Goal: Transaction & Acquisition: Purchase product/service

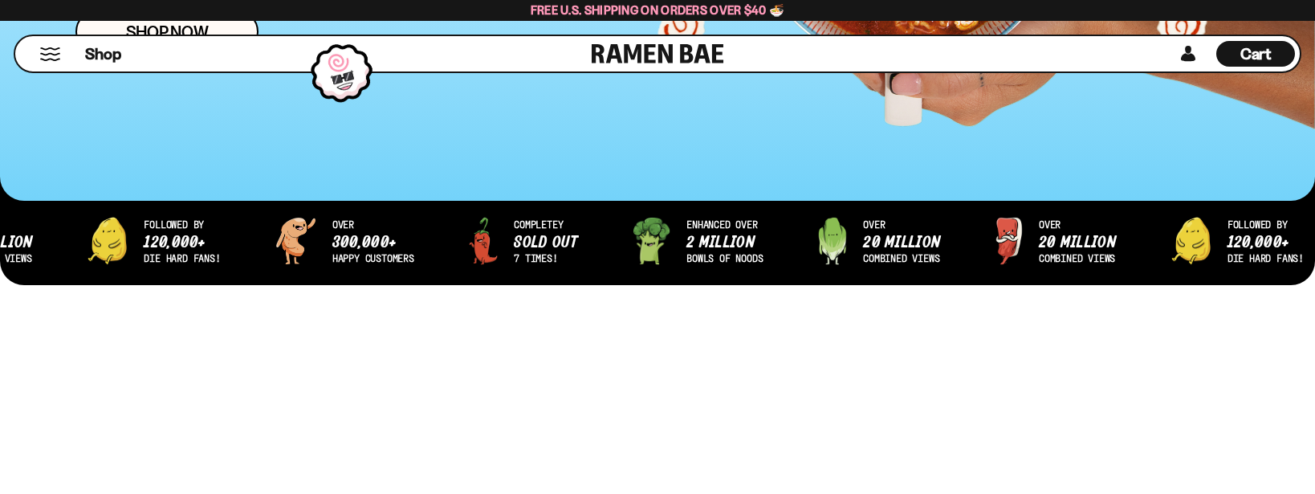
scroll to position [482, 0]
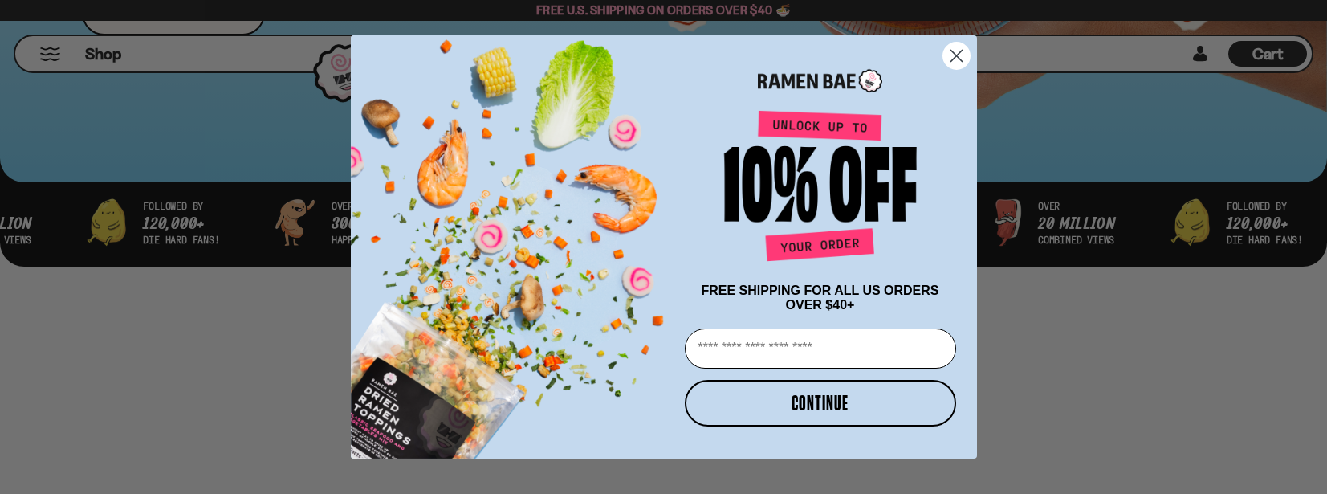
click at [956, 51] on icon "Close dialog" at bounding box center [956, 56] width 11 height 11
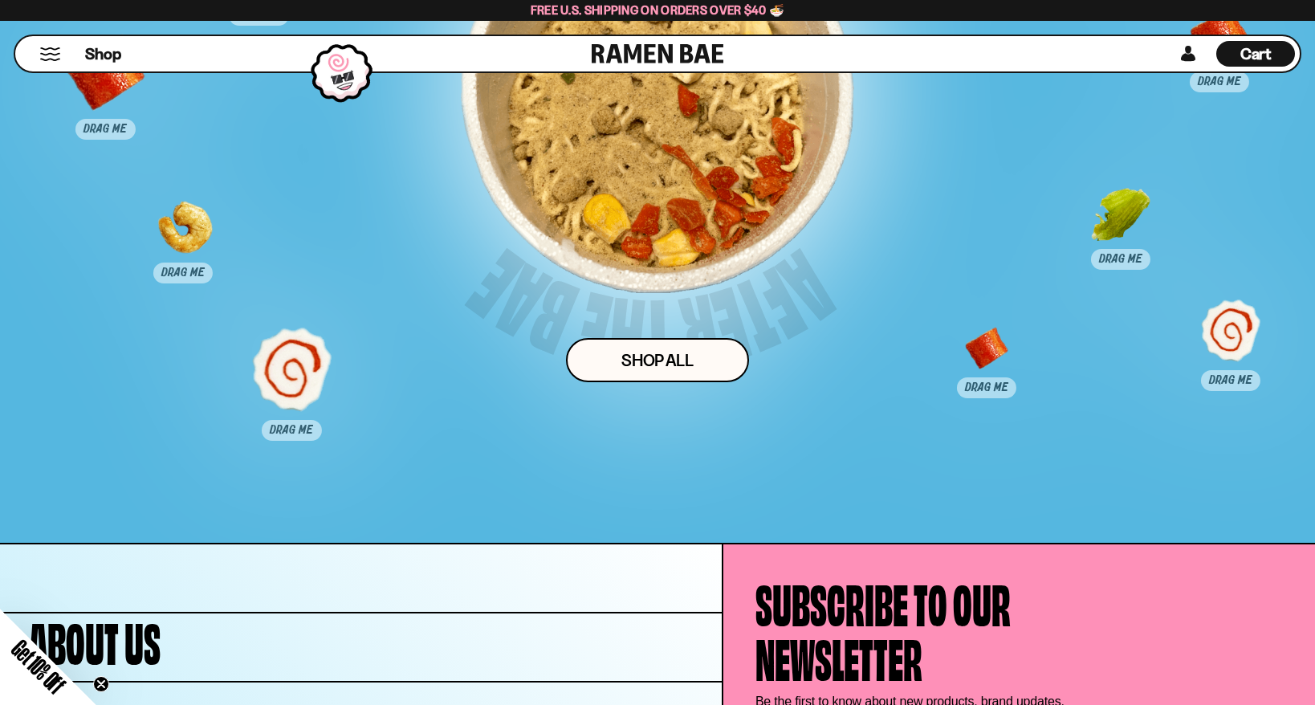
scroll to position [8352, 0]
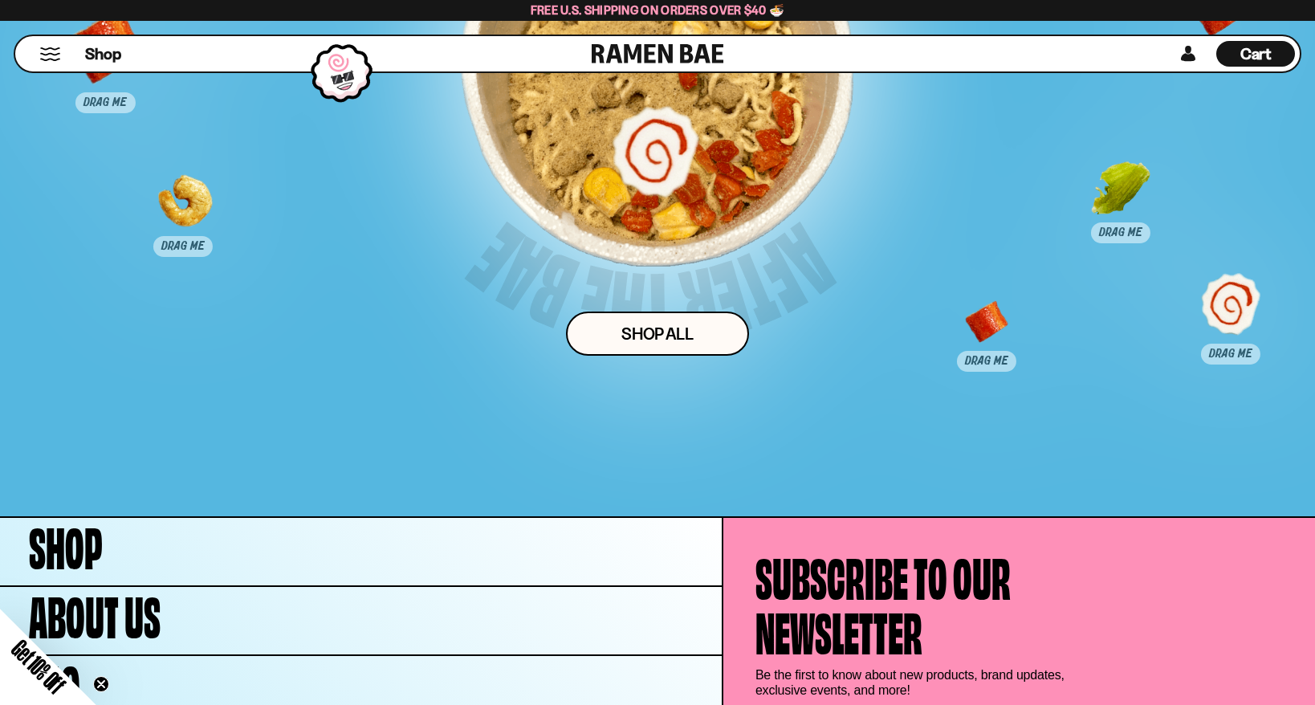
drag, startPoint x: 281, startPoint y: 349, endPoint x: 645, endPoint y: 158, distance: 410.9
click at [645, 158] on div at bounding box center [656, 150] width 80 height 80
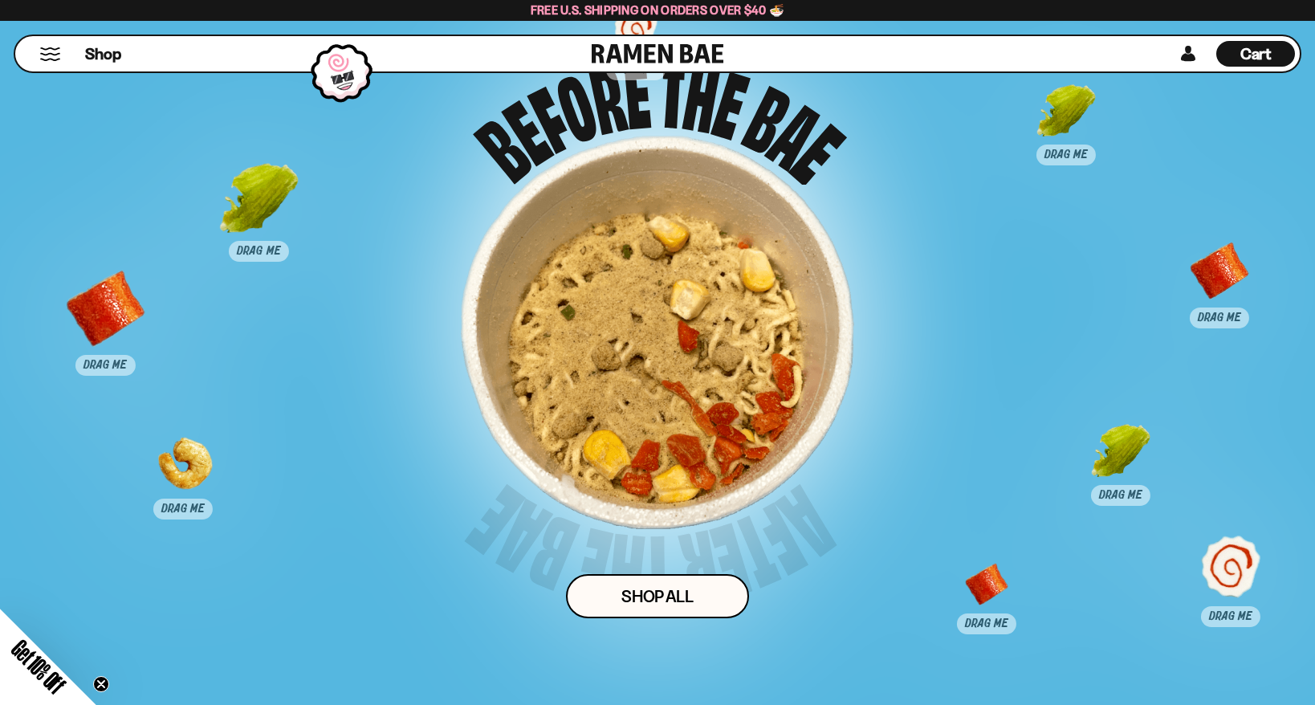
scroll to position [8191, 0]
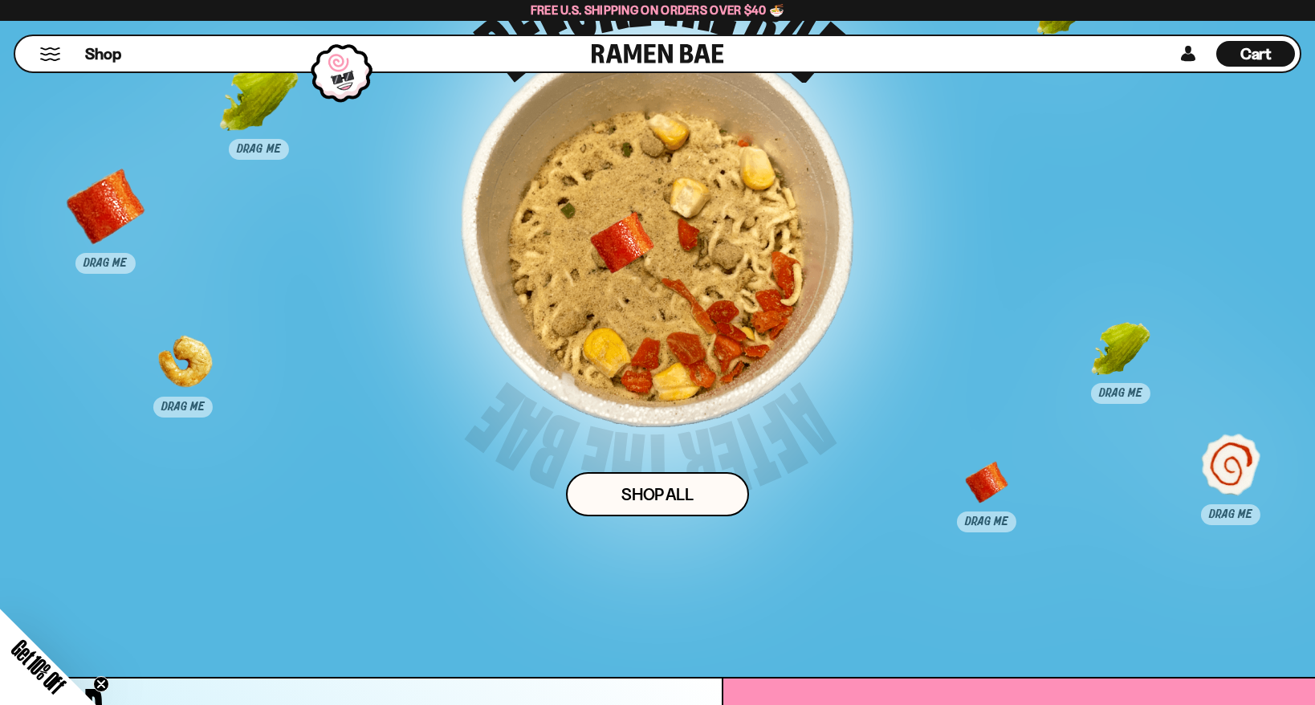
drag, startPoint x: 1217, startPoint y: 173, endPoint x: 619, endPoint y: 247, distance: 602.0
click at [619, 247] on div at bounding box center [623, 254] width 80 height 80
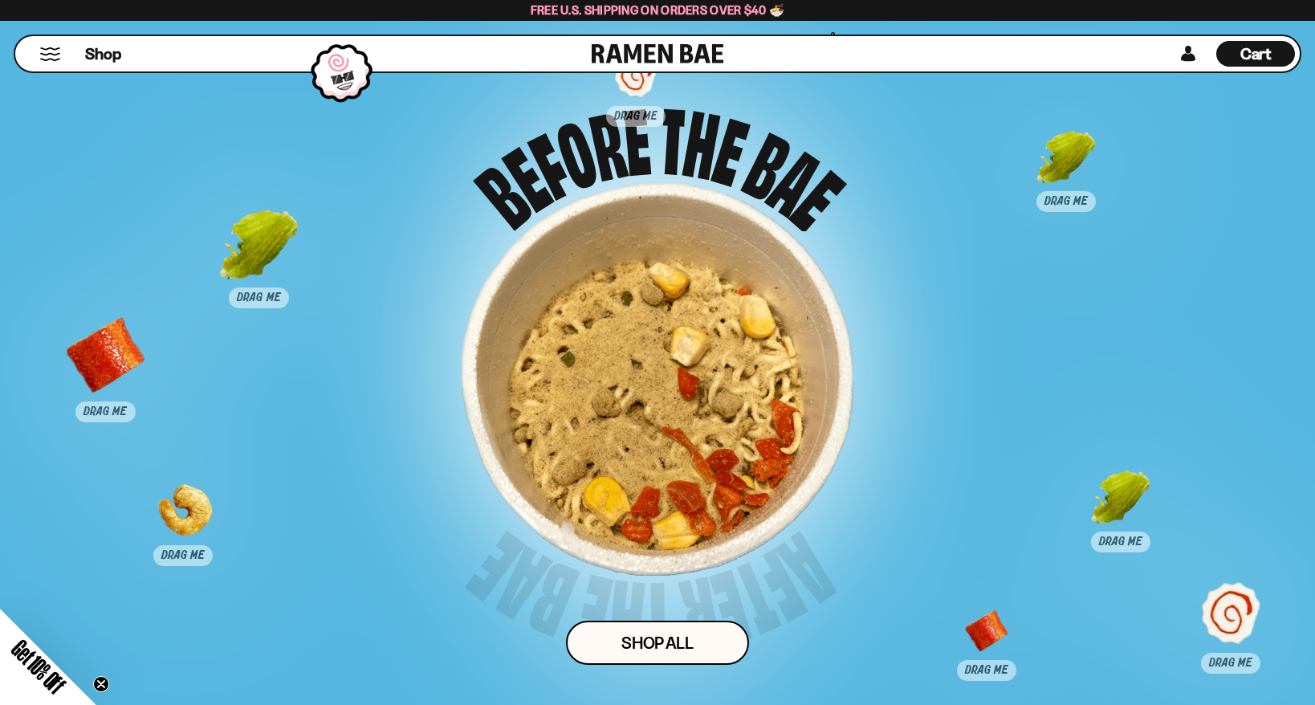
scroll to position [8031, 0]
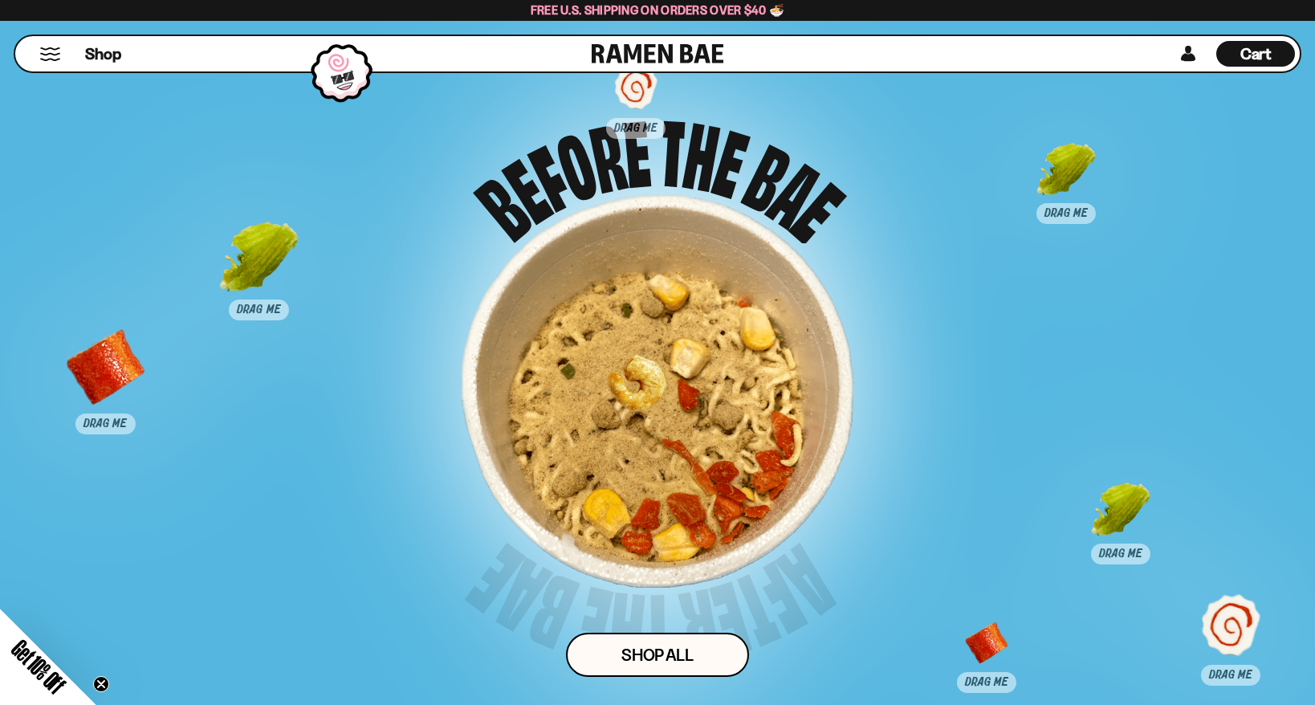
drag, startPoint x: 183, startPoint y: 531, endPoint x: 653, endPoint y: 369, distance: 497.0
click at [653, 369] on div at bounding box center [635, 397] width 80 height 80
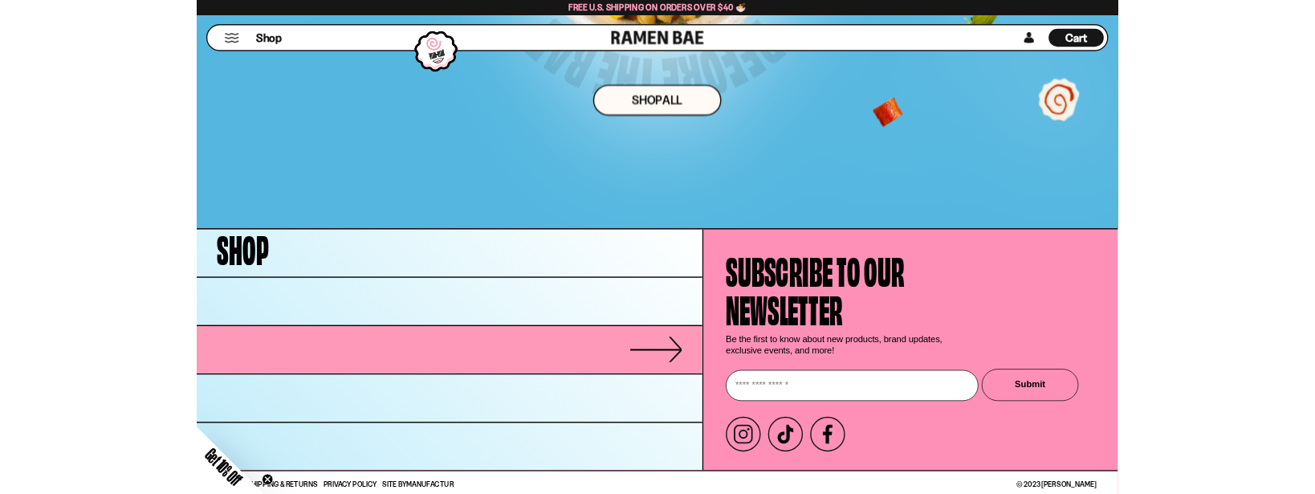
scroll to position [8546, 0]
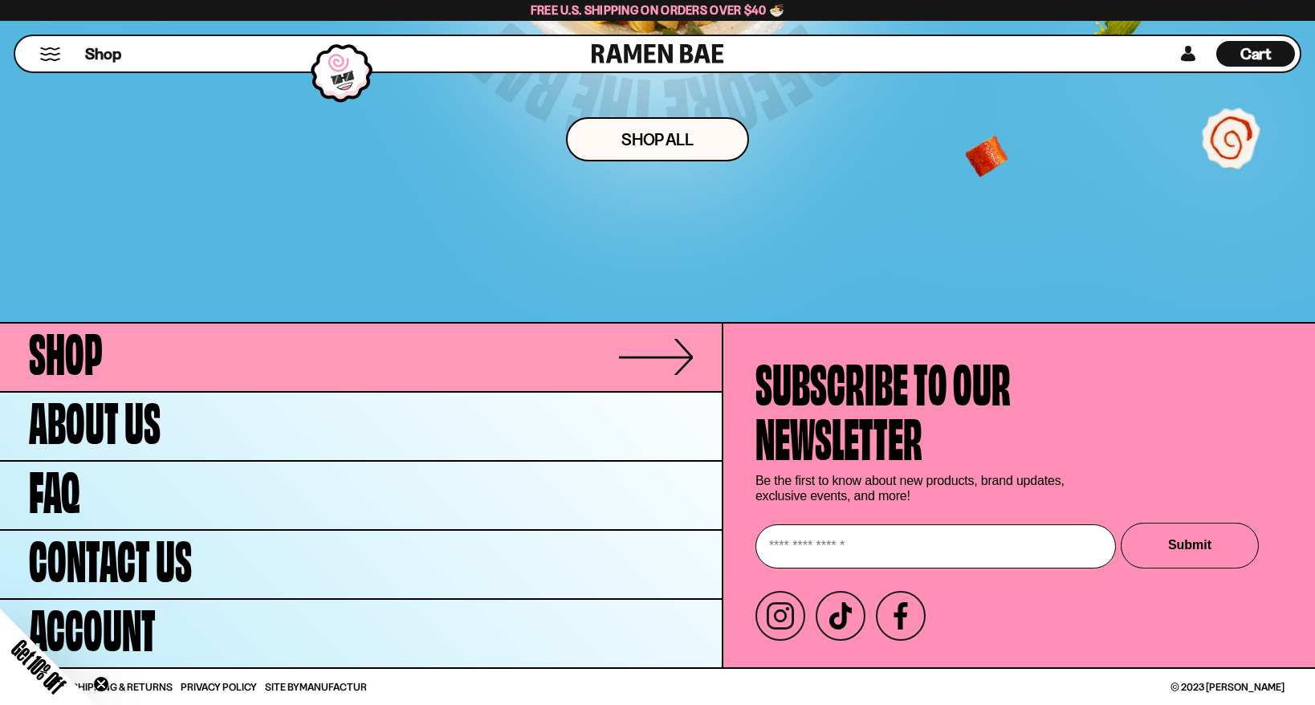
click at [72, 361] on span "Shop" at bounding box center [66, 349] width 74 height 55
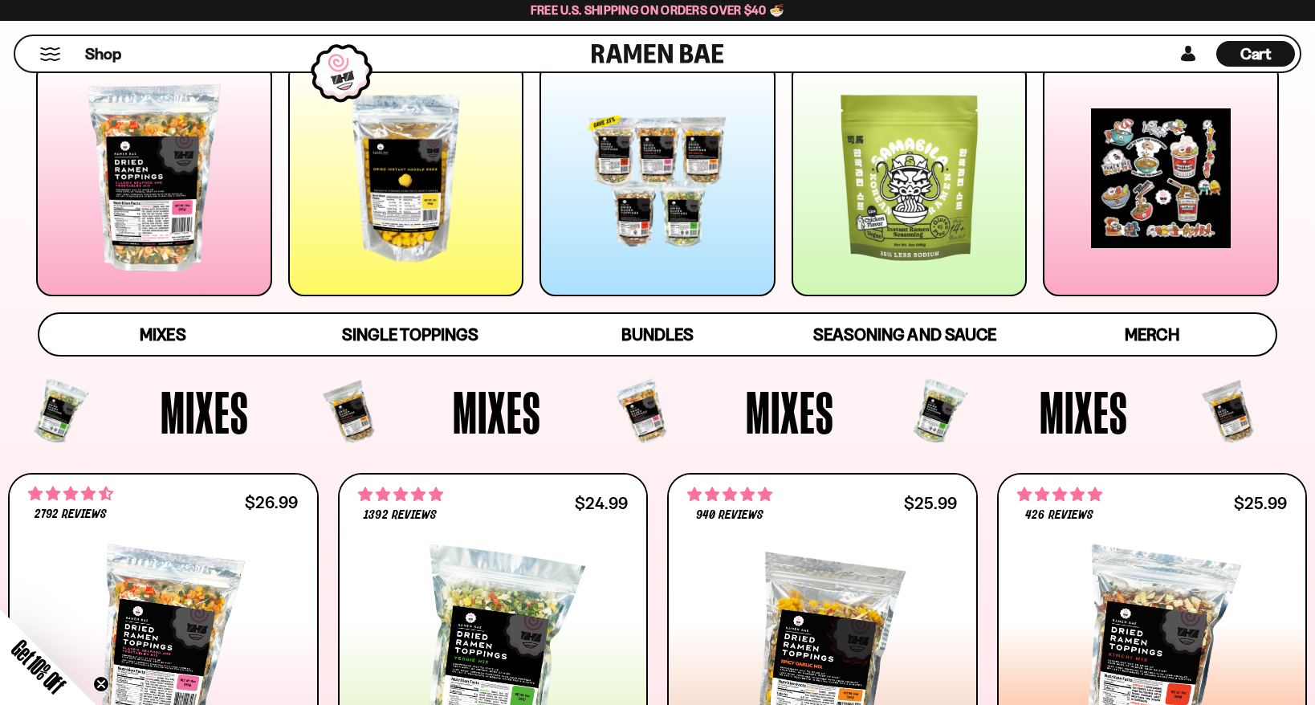
scroll to position [241, 0]
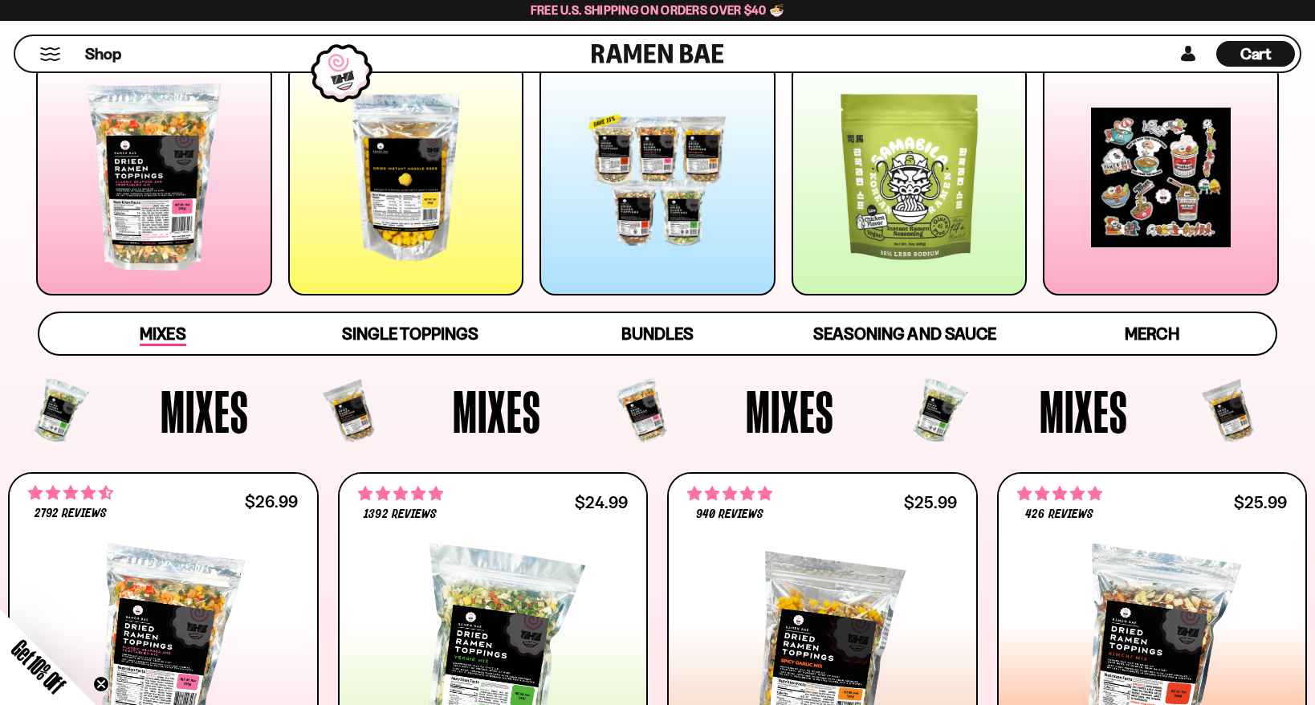
click at [154, 333] on span "Mixes" at bounding box center [163, 335] width 46 height 22
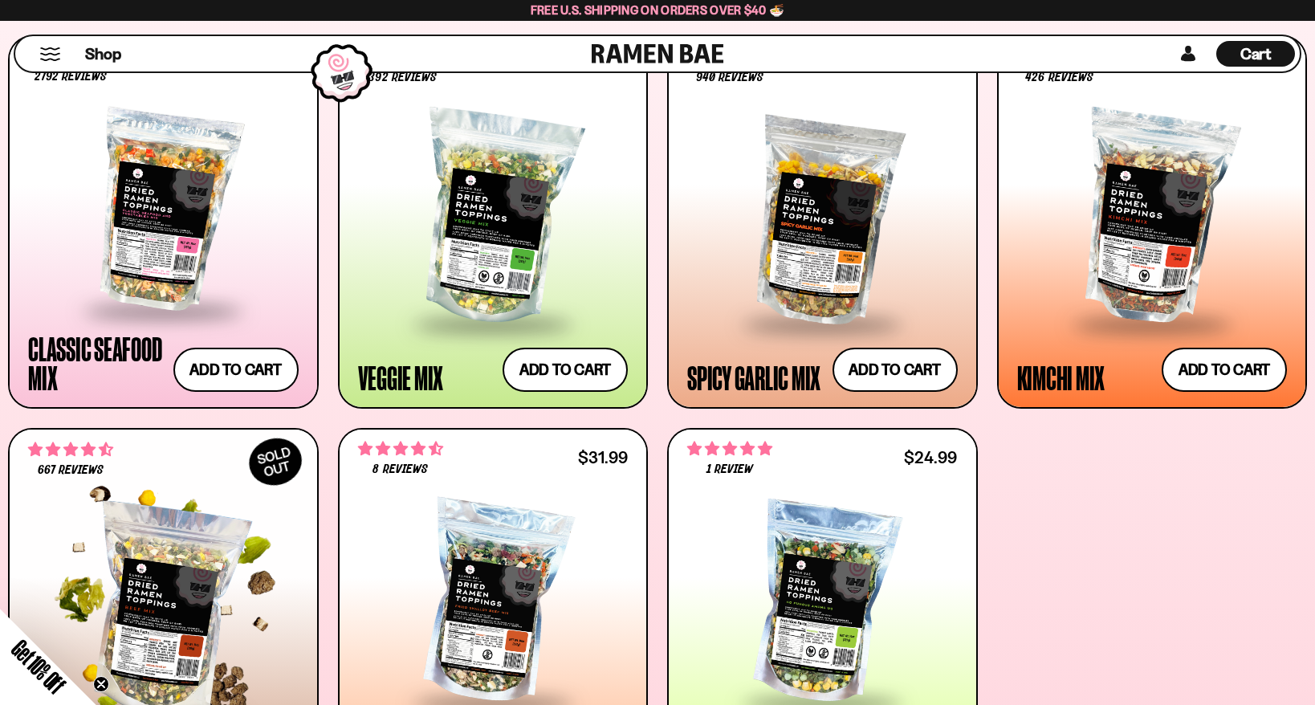
scroll to position [697, 0]
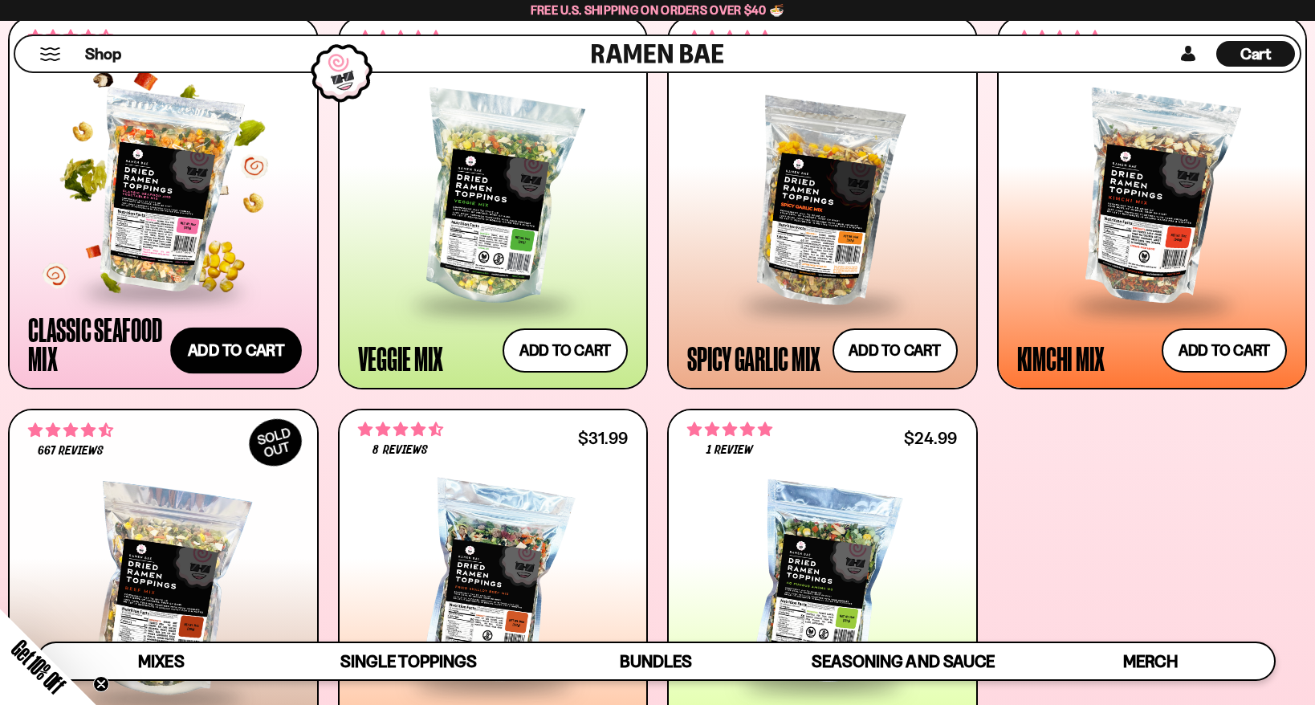
click at [210, 353] on button "Add to cart Add — Regular price $26.99 Regular price Sale price $26.99 Unit pri…" at bounding box center [236, 350] width 132 height 47
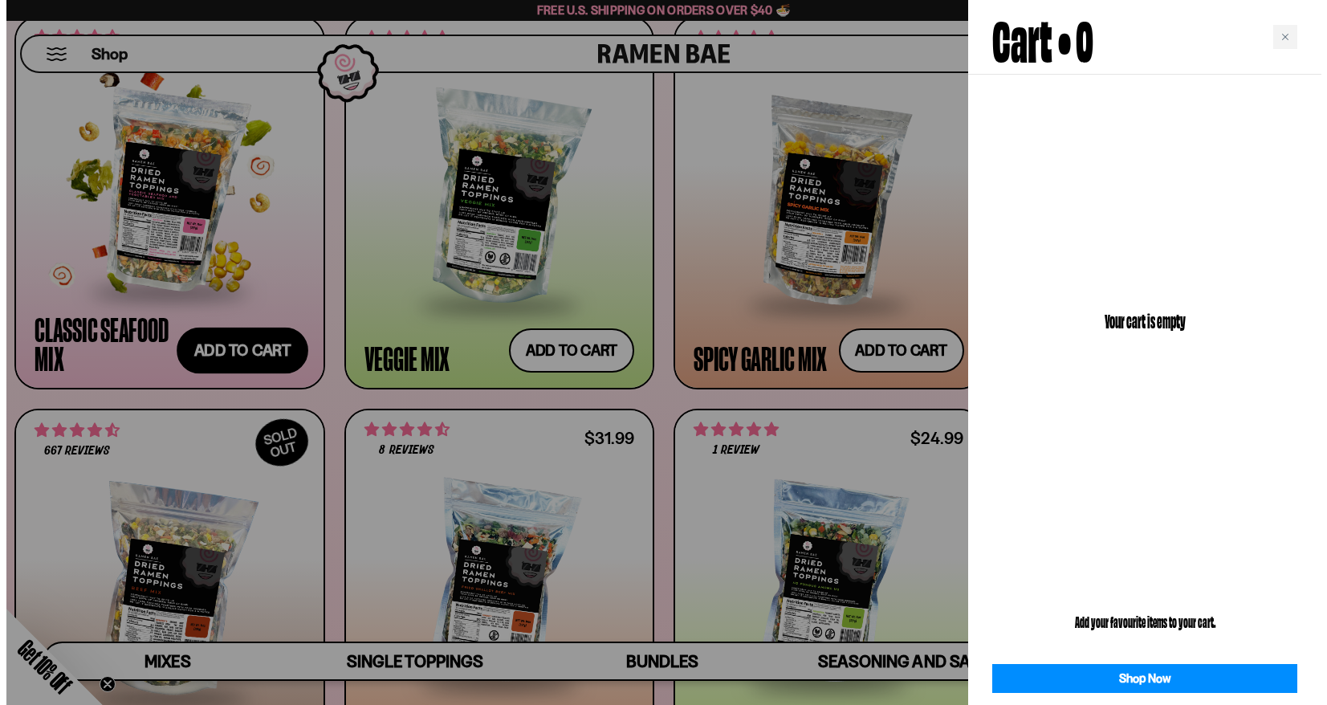
scroll to position [699, 0]
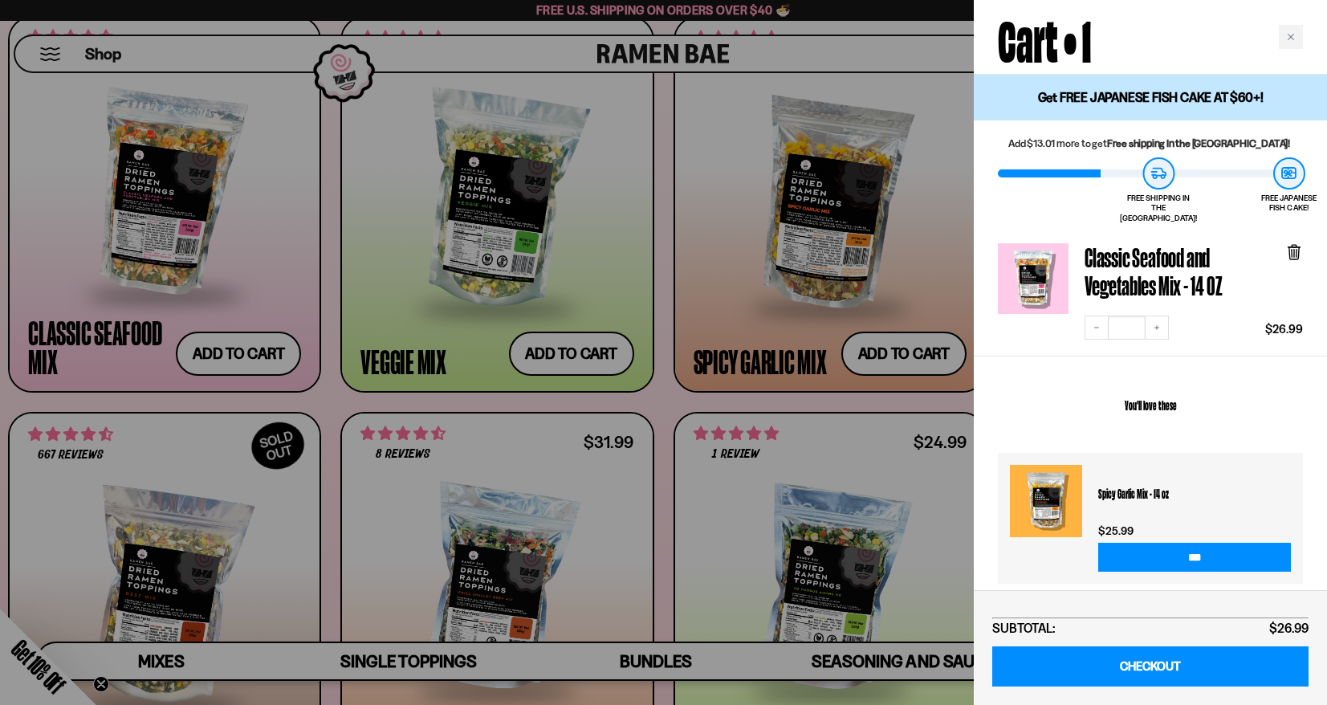
click at [900, 359] on div at bounding box center [663, 352] width 1327 height 705
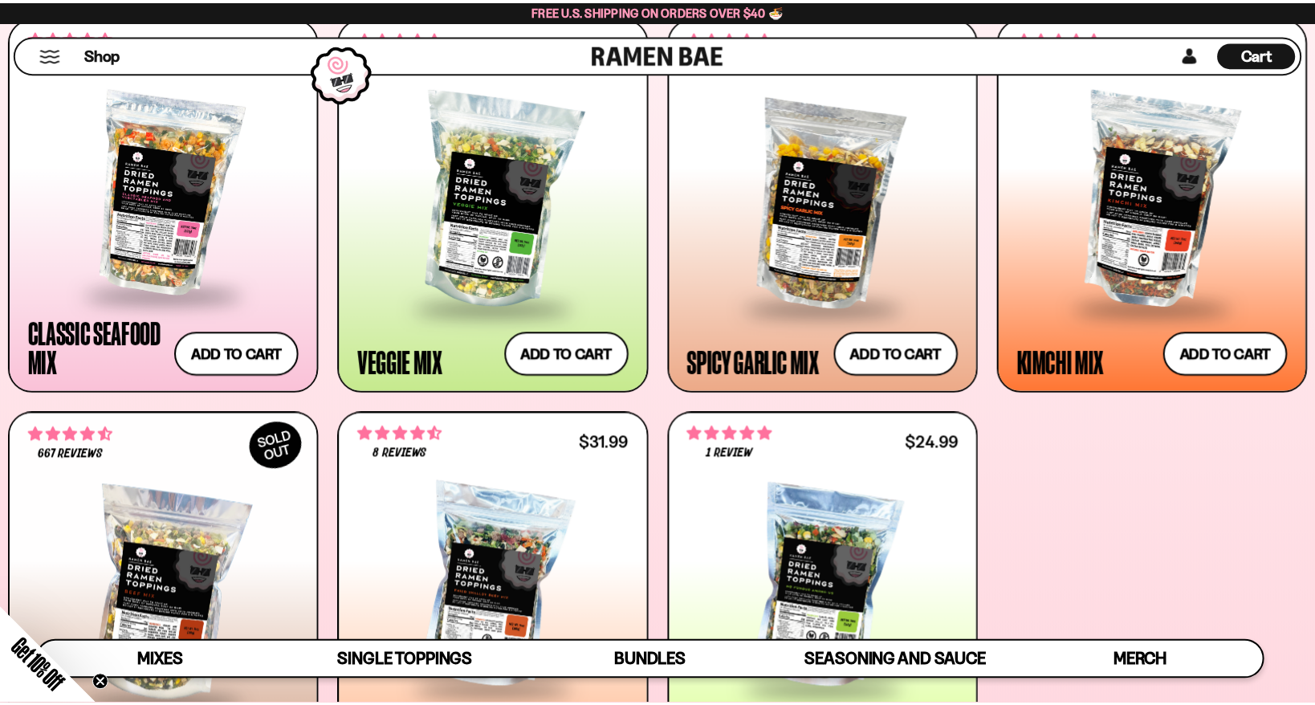
scroll to position [697, 0]
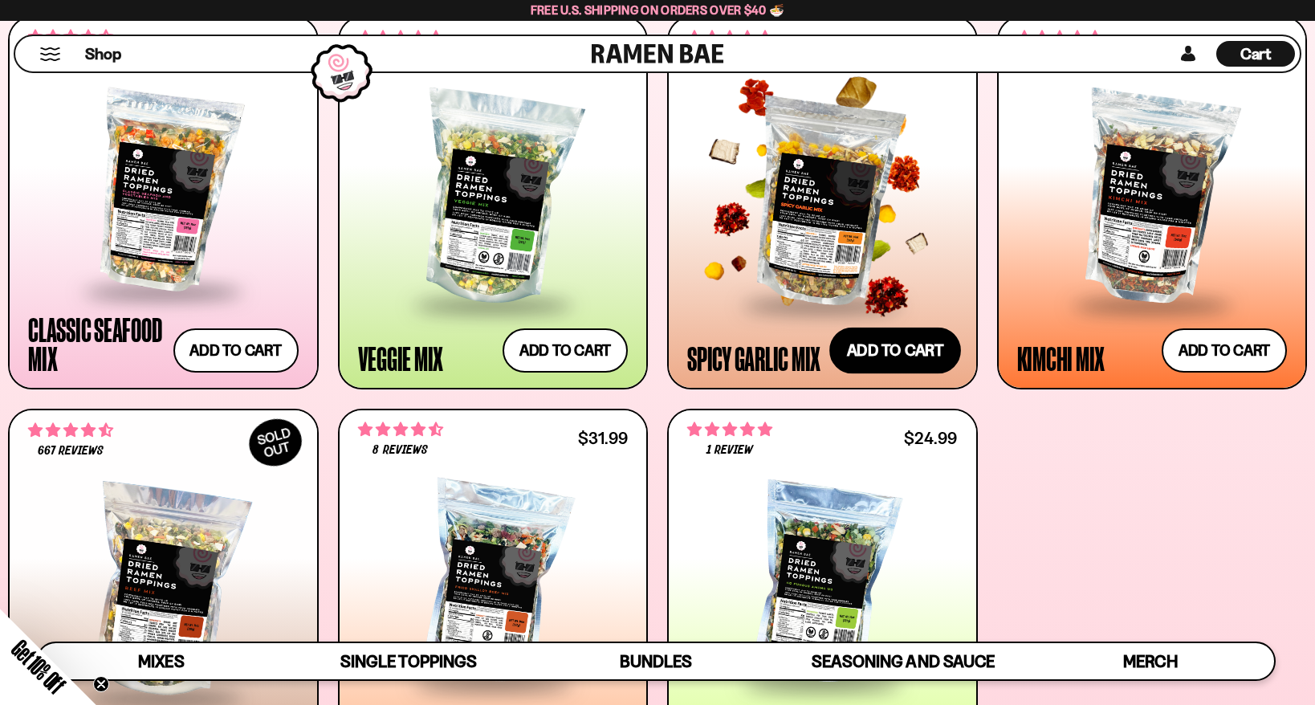
click at [897, 348] on button "Add to cart Add — Regular price $25.99 Regular price Sale price $25.99 Unit pri…" at bounding box center [896, 350] width 132 height 47
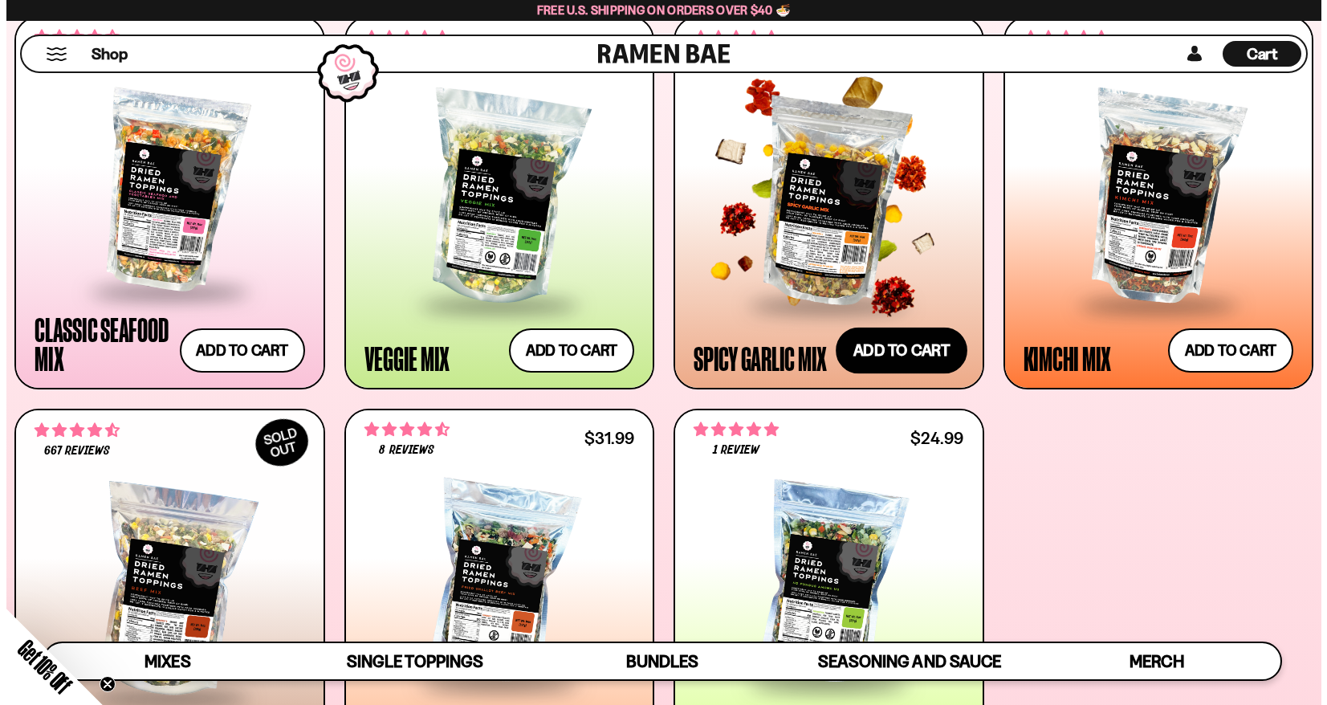
scroll to position [699, 0]
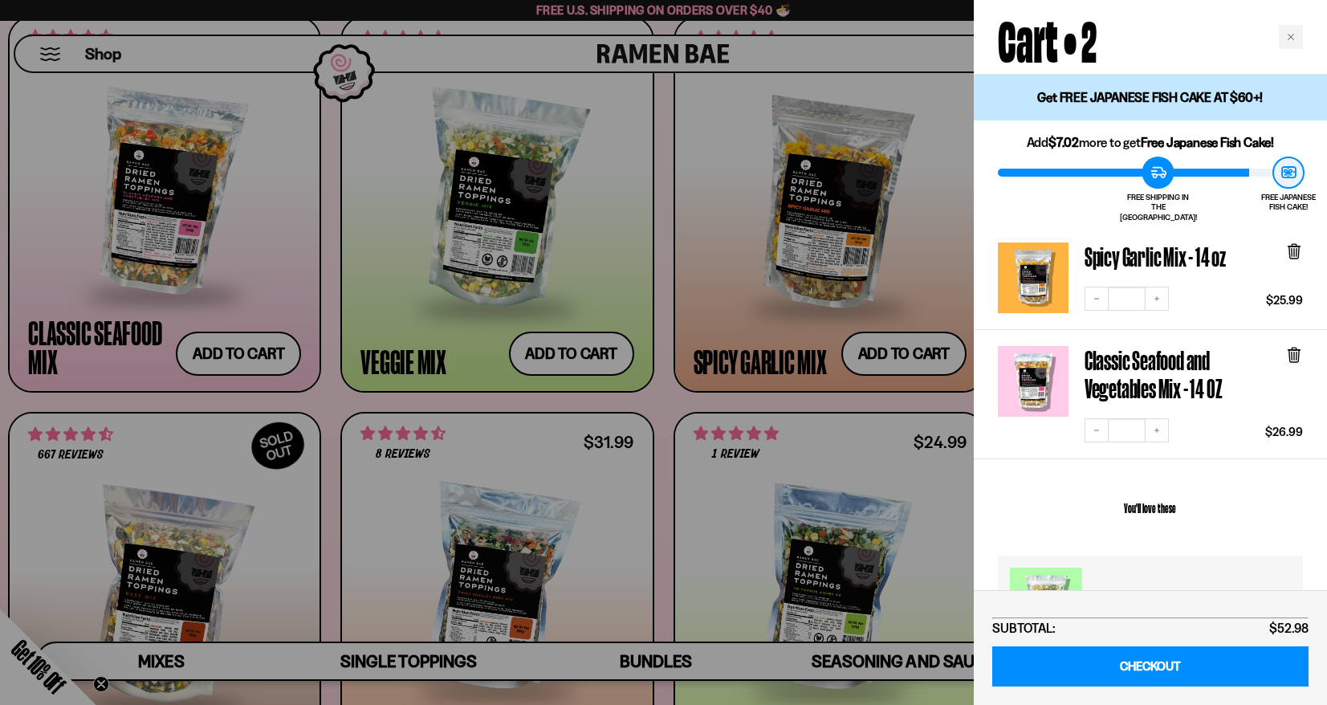
click at [818, 427] on div at bounding box center [663, 352] width 1327 height 705
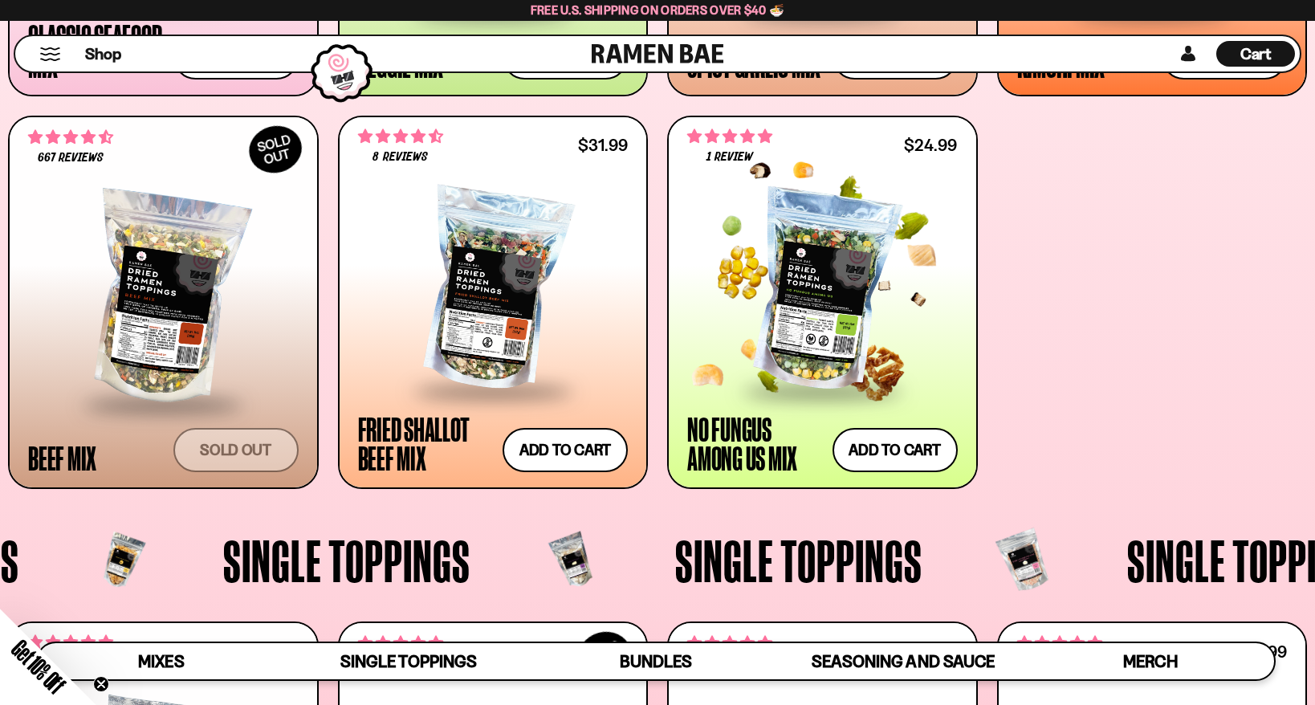
scroll to position [1018, 0]
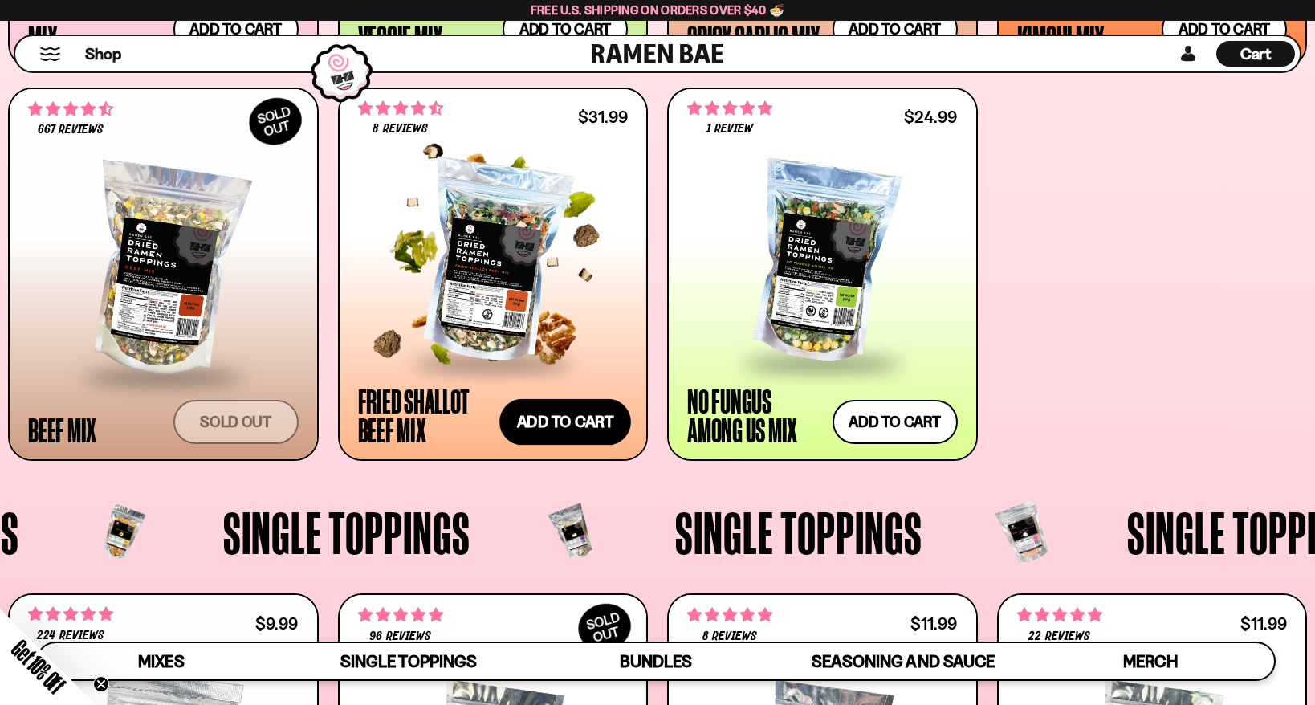
click at [549, 422] on button "Add to cart Add — Regular price $31.99 Regular price Sale price $31.99 Unit pri…" at bounding box center [566, 422] width 132 height 47
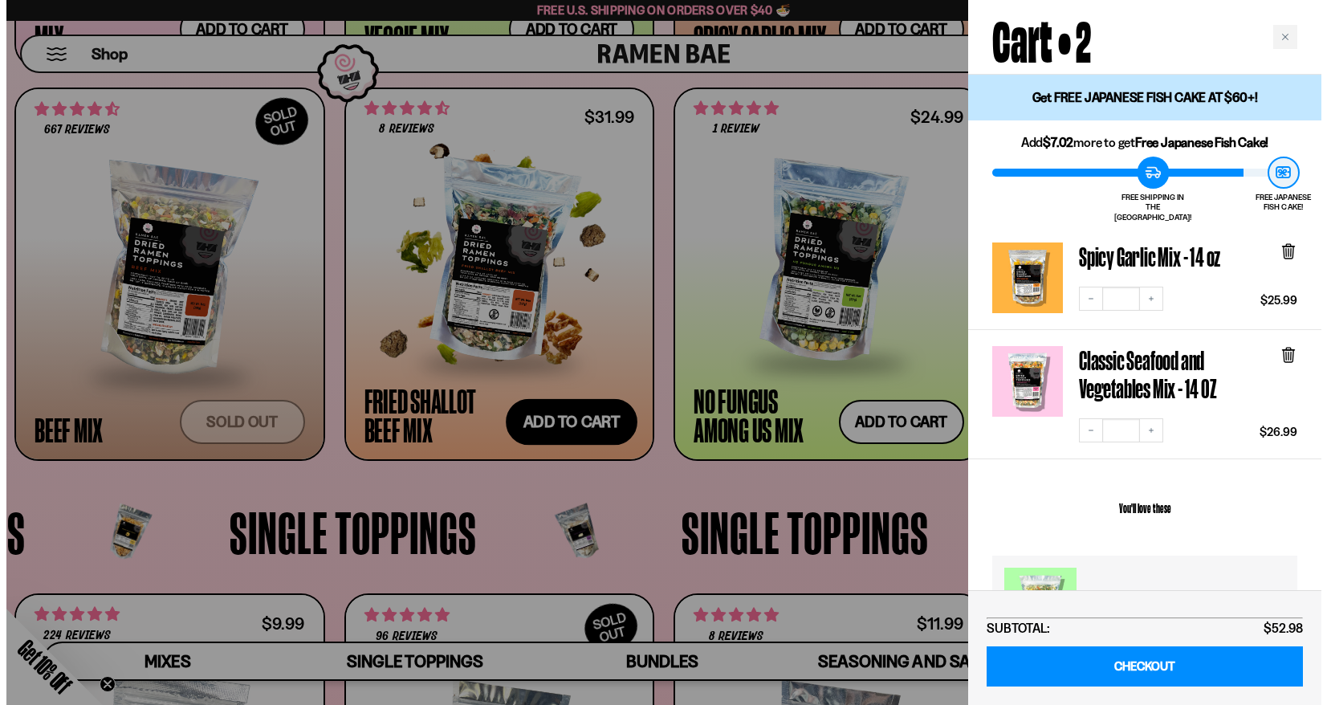
scroll to position [1021, 0]
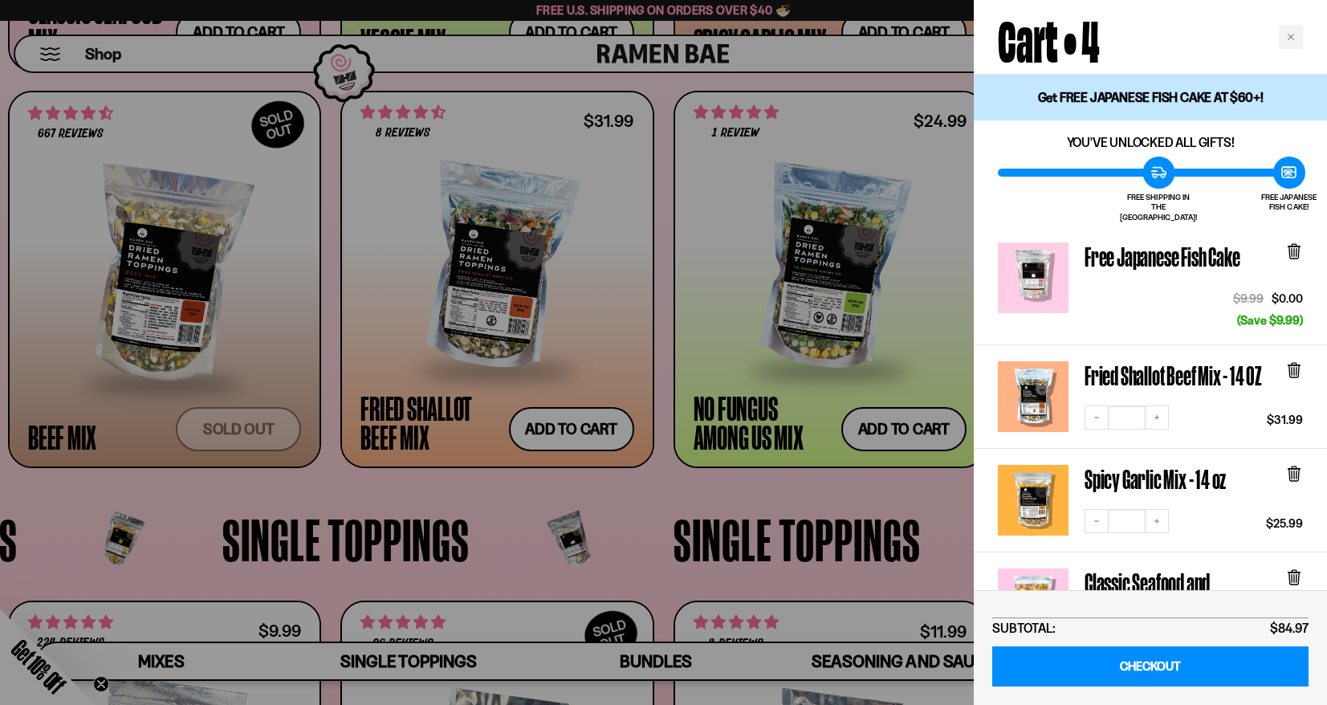
click at [482, 502] on div at bounding box center [663, 352] width 1327 height 705
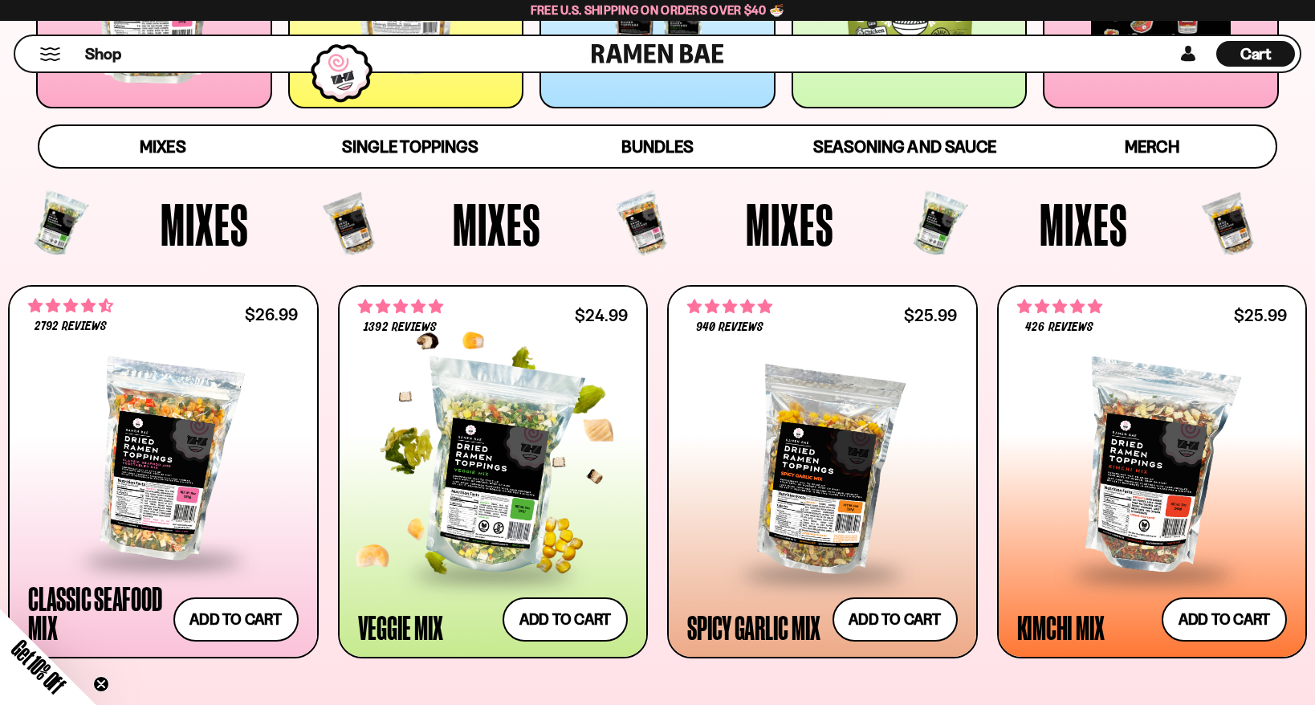
scroll to position [617, 0]
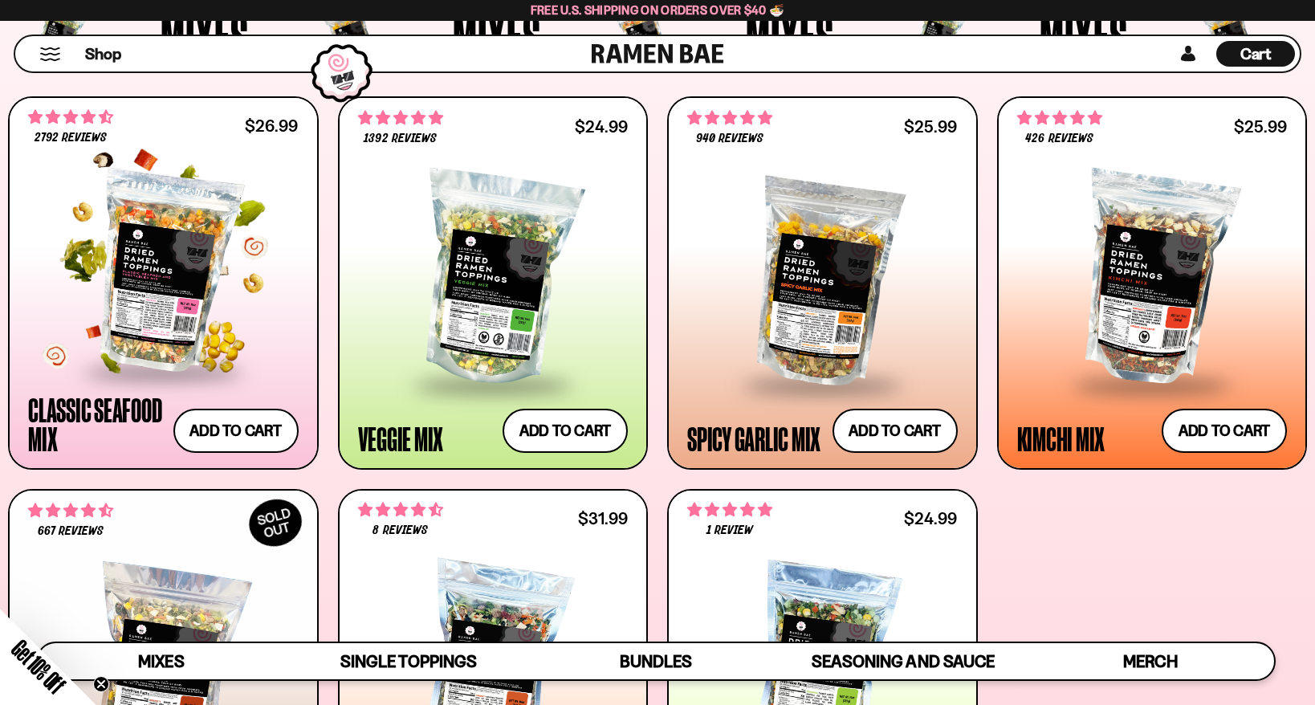
click at [169, 291] on div at bounding box center [163, 271] width 271 height 197
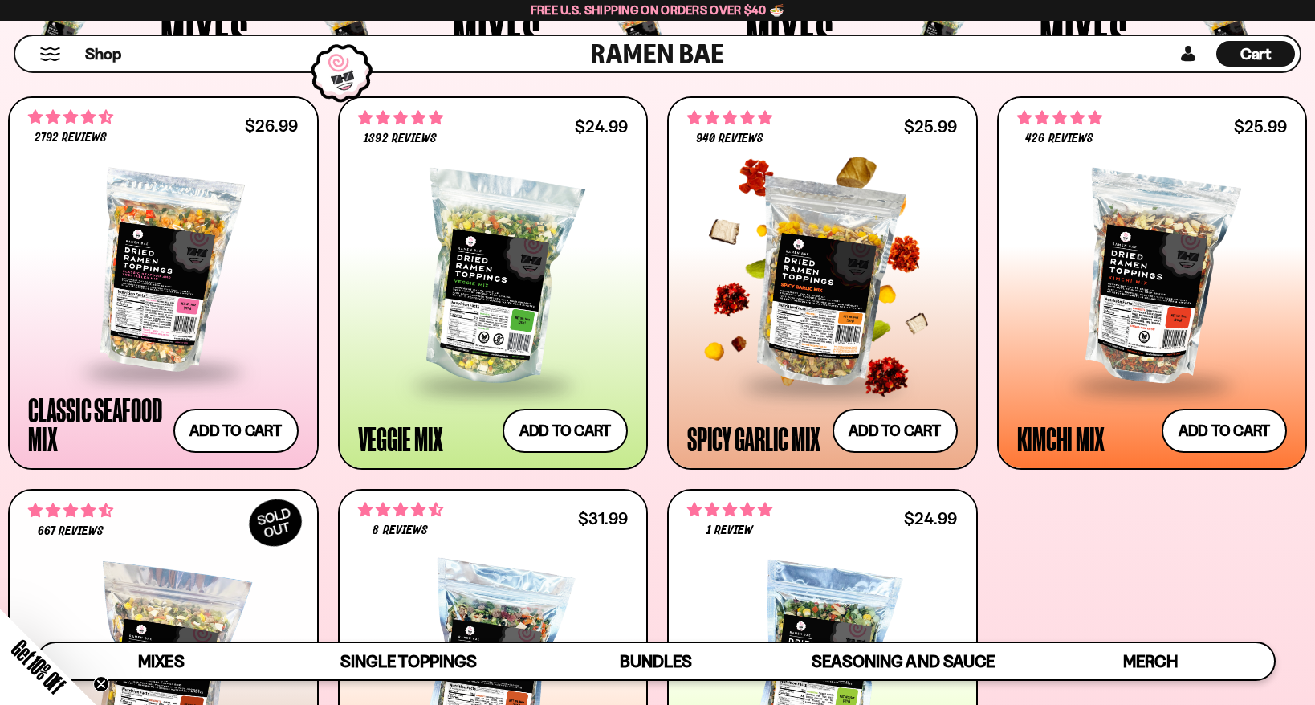
click at [807, 303] on div at bounding box center [822, 279] width 271 height 208
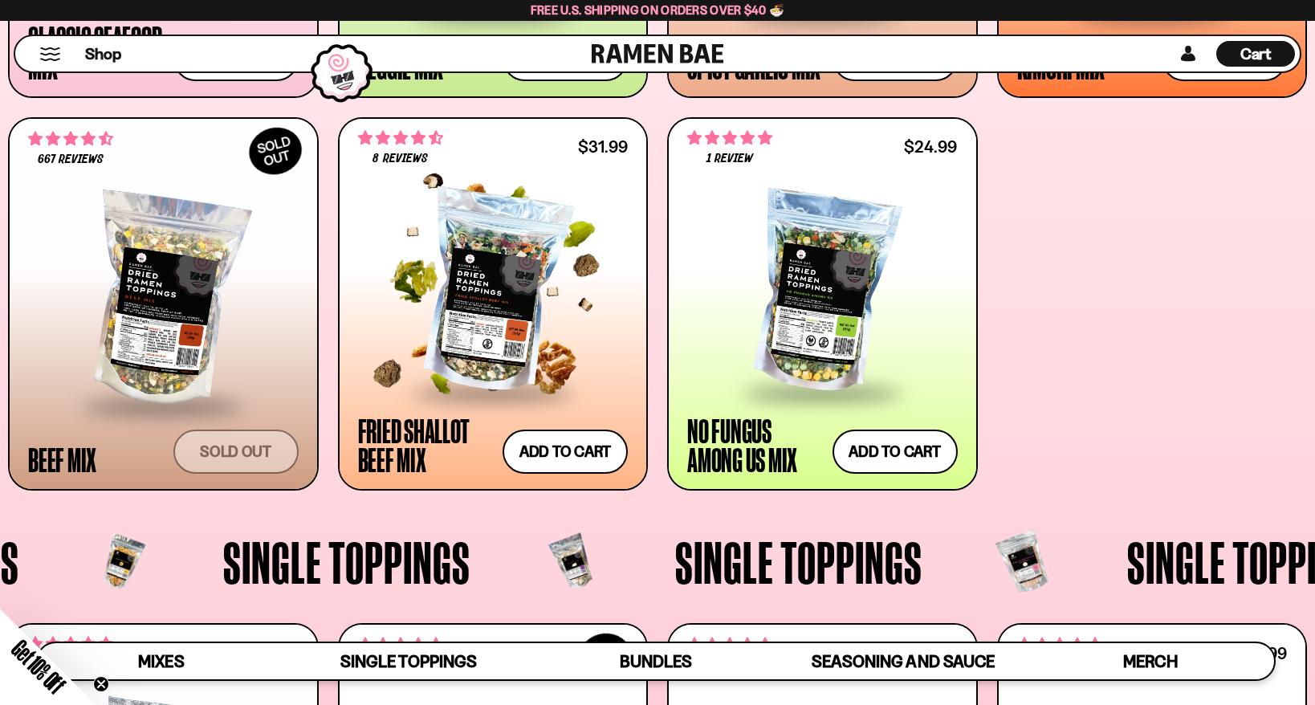
scroll to position [1018, 0]
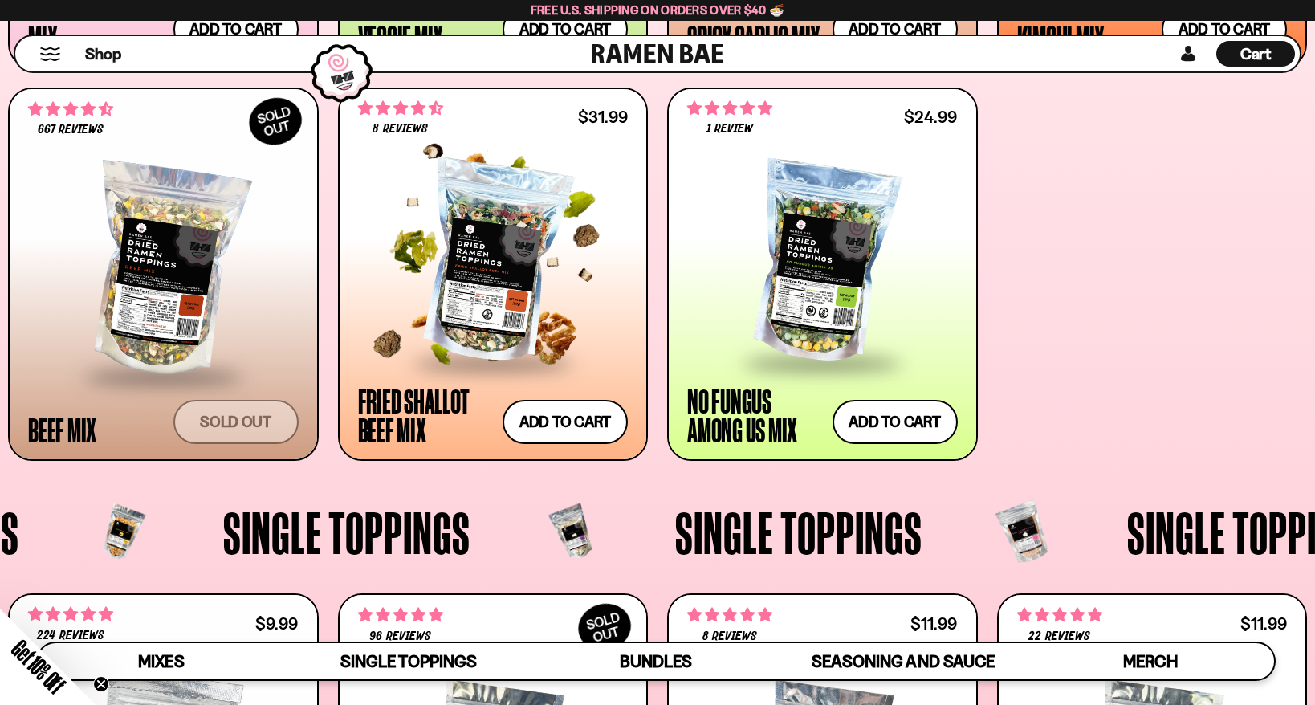
click at [463, 303] on div at bounding box center [493, 263] width 271 height 197
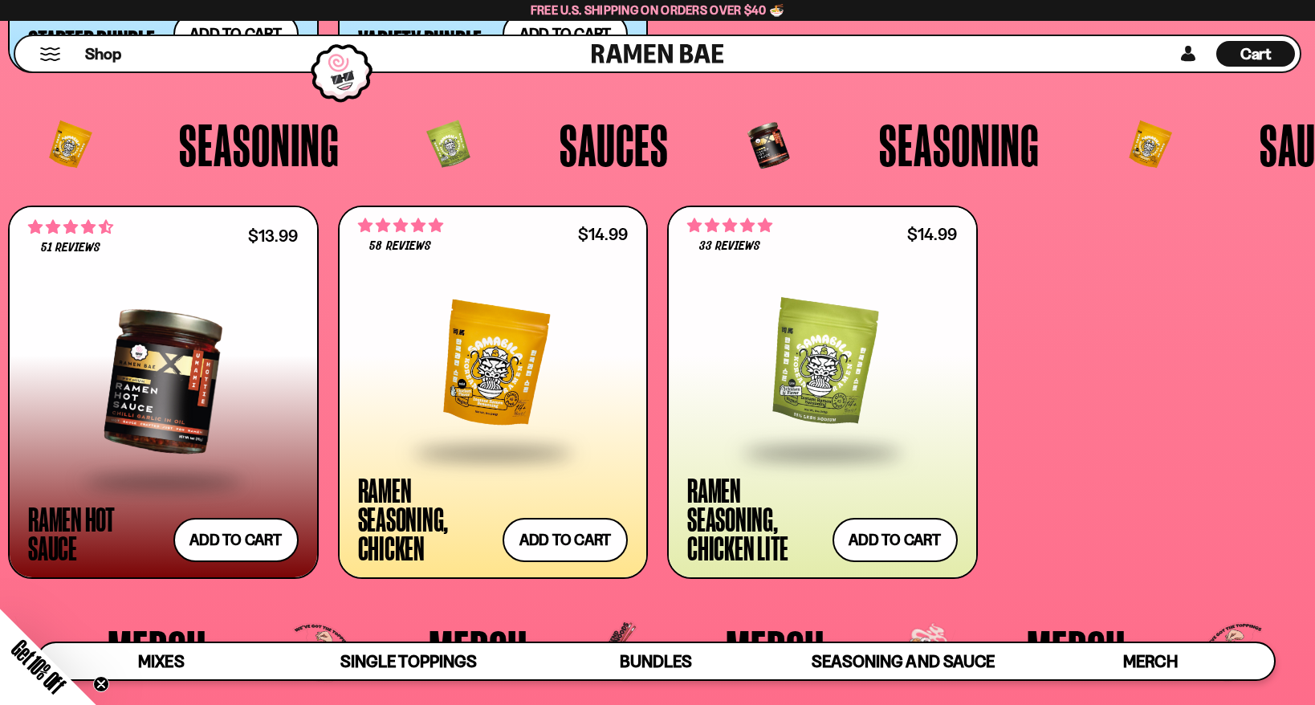
scroll to position [4070, 0]
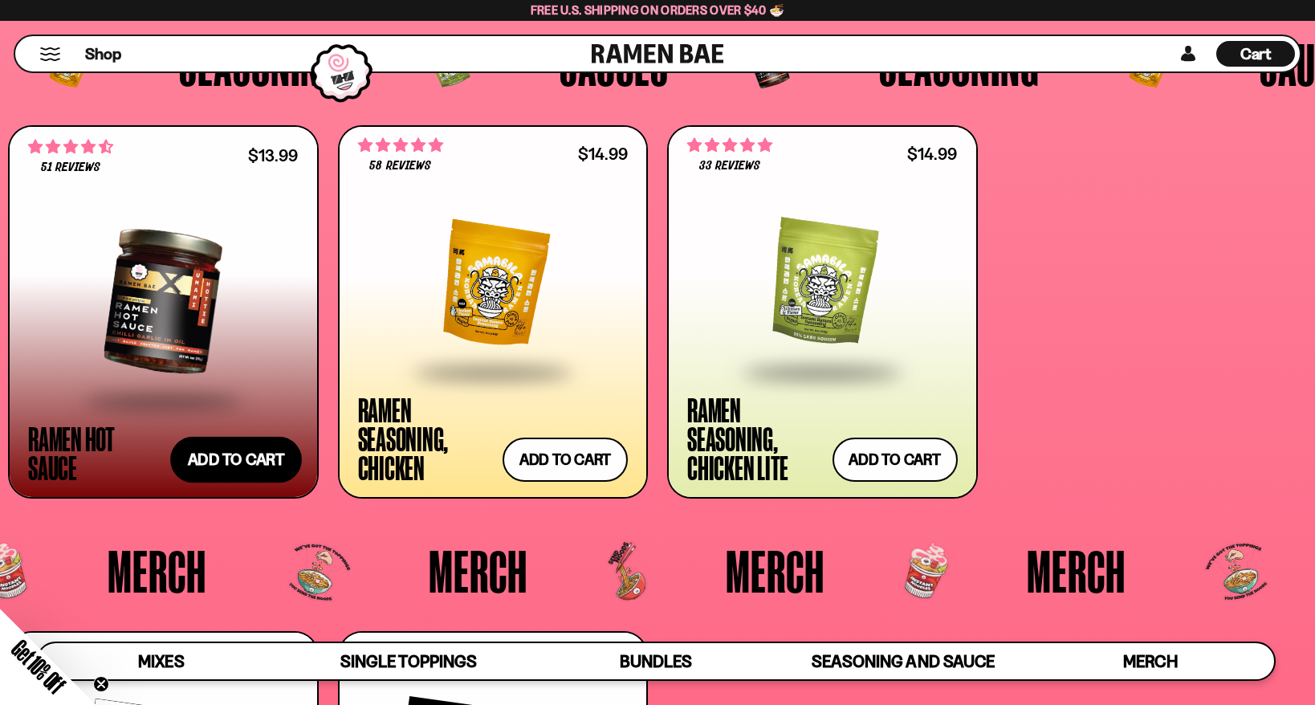
click at [209, 459] on button "Add to cart Add — Regular price $13.99 Regular price Sale price $13.99 Unit pri…" at bounding box center [236, 460] width 132 height 47
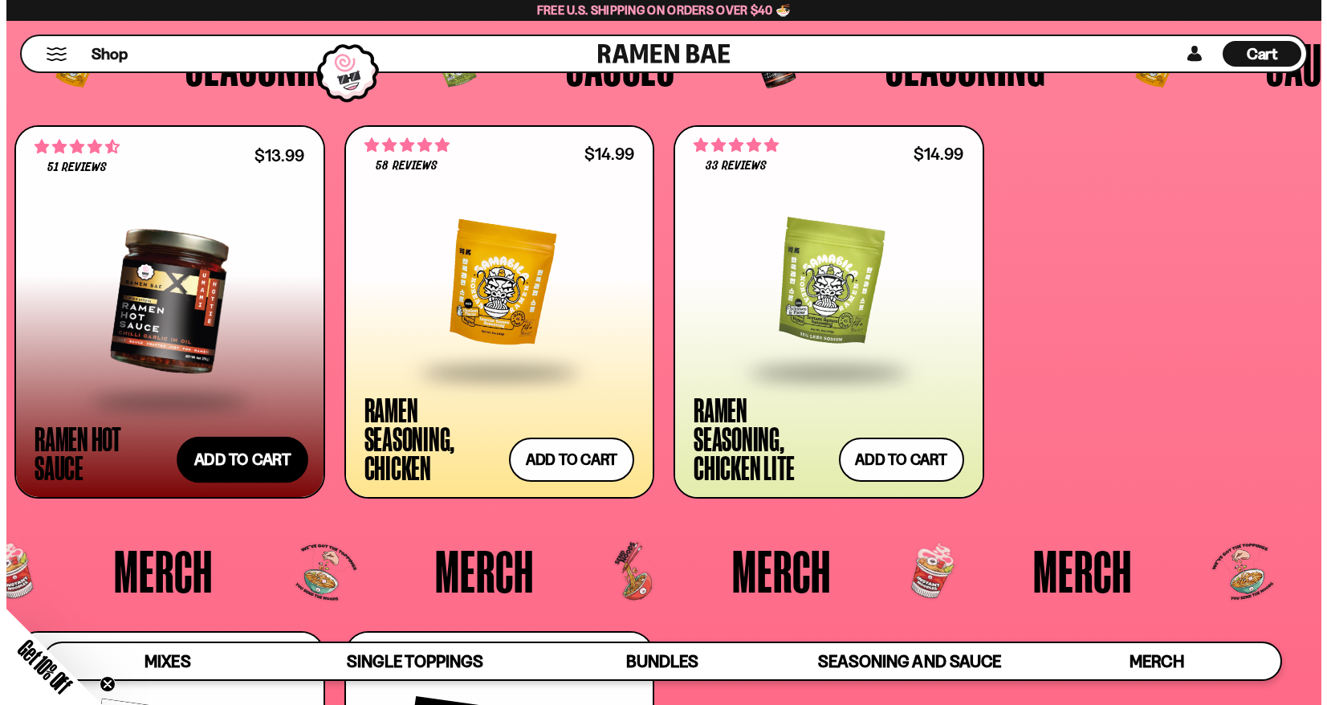
scroll to position [4098, 0]
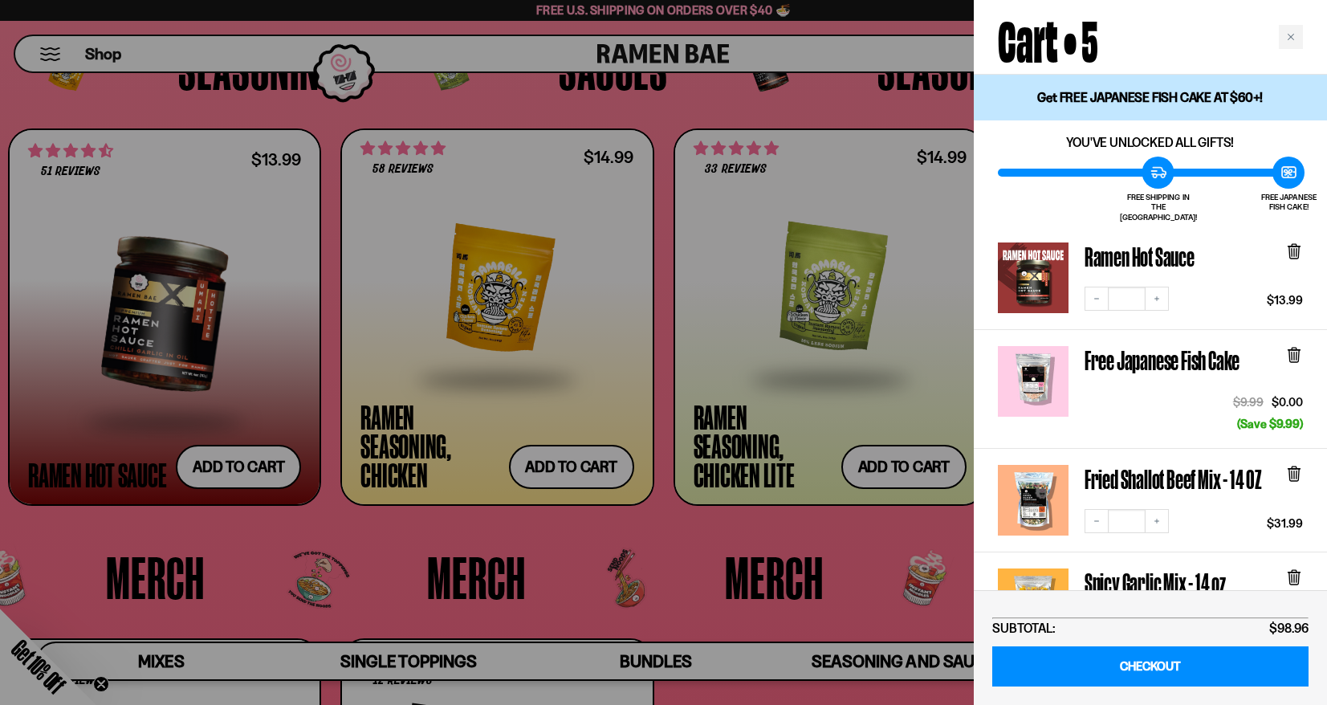
click at [678, 557] on div at bounding box center [663, 352] width 1327 height 705
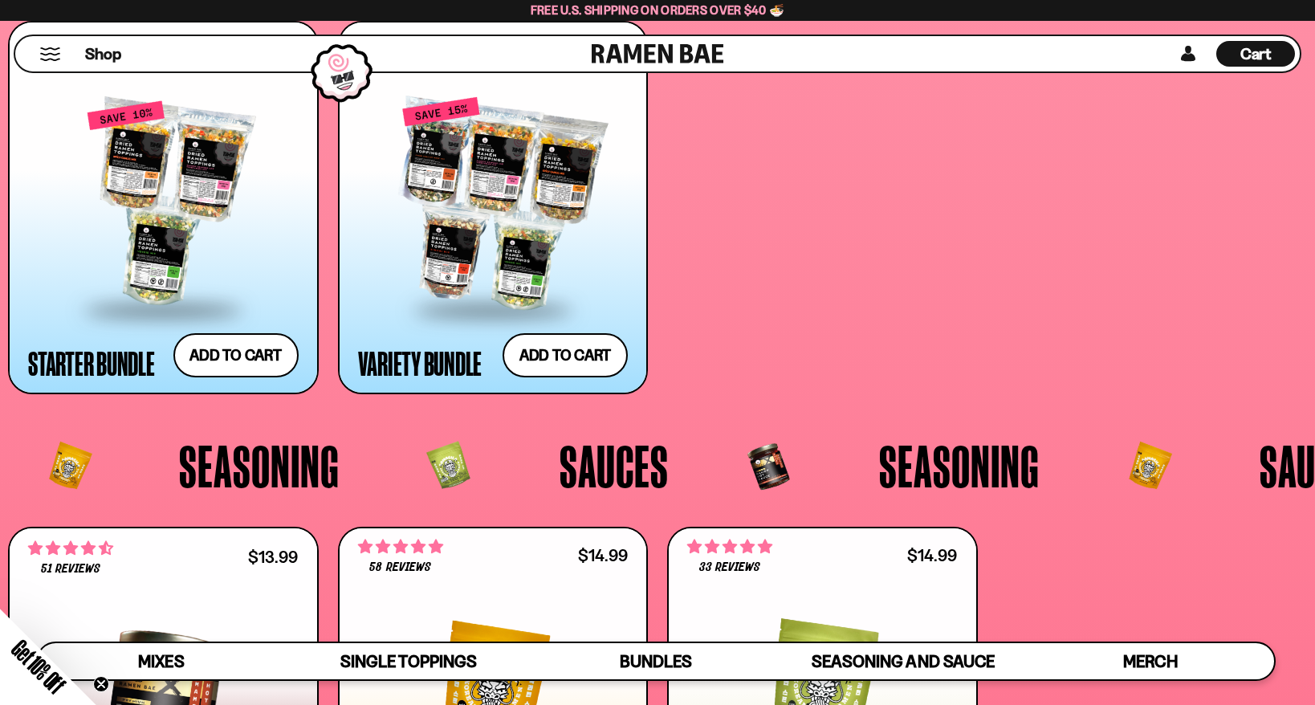
scroll to position [3347, 0]
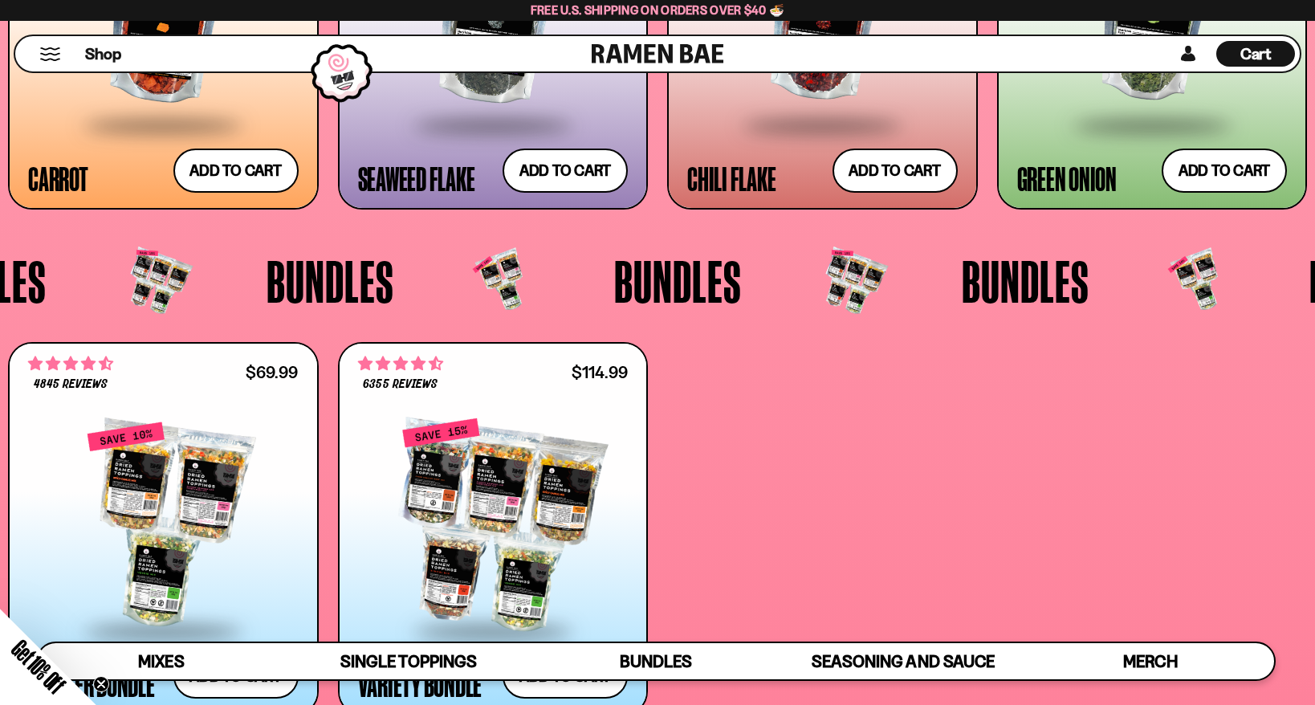
click at [1255, 56] on span "Cart" at bounding box center [1256, 53] width 31 height 19
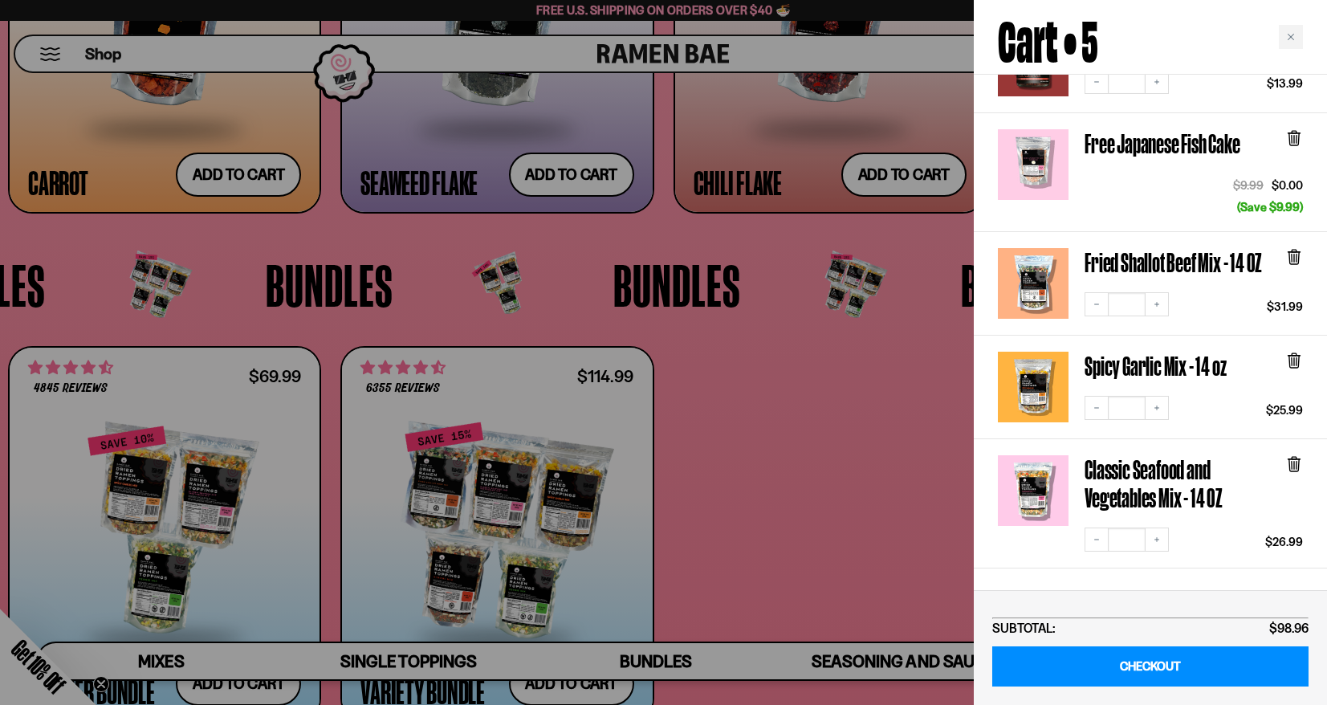
scroll to position [241, 0]
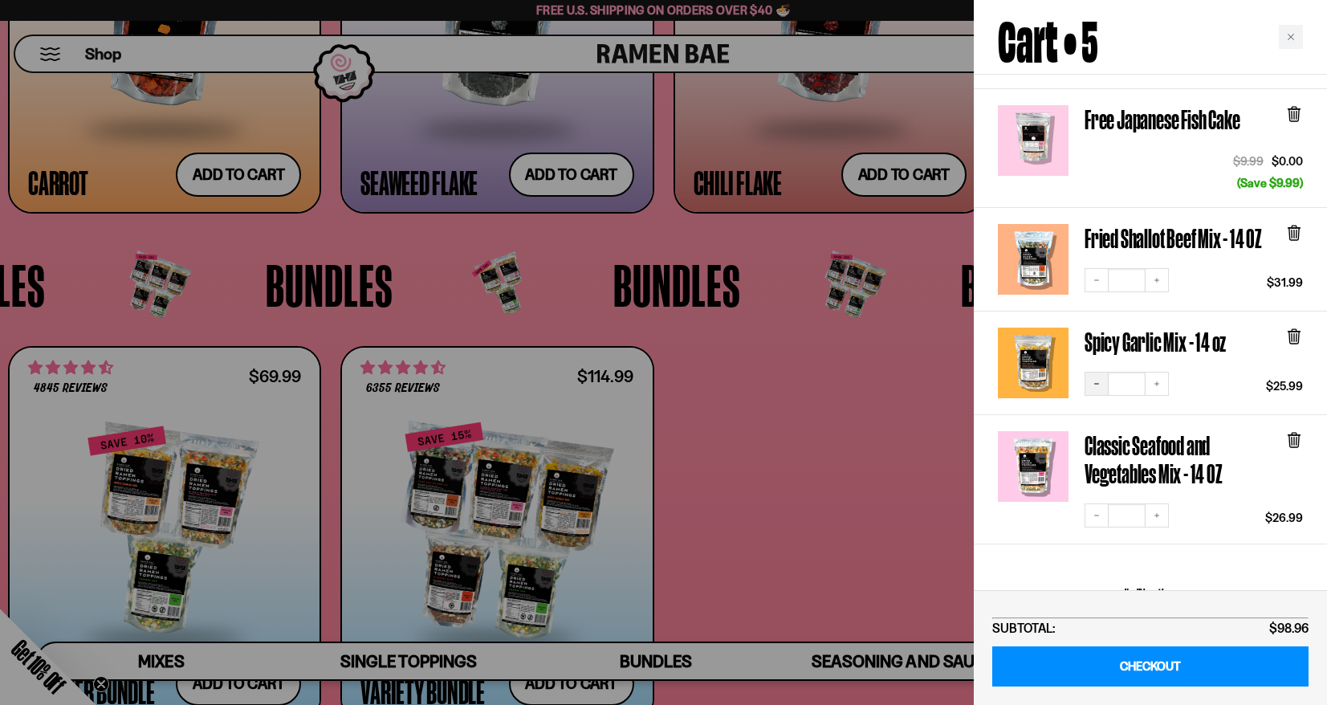
click at [1095, 379] on icon "Decrease quantity" at bounding box center [1097, 384] width 10 height 10
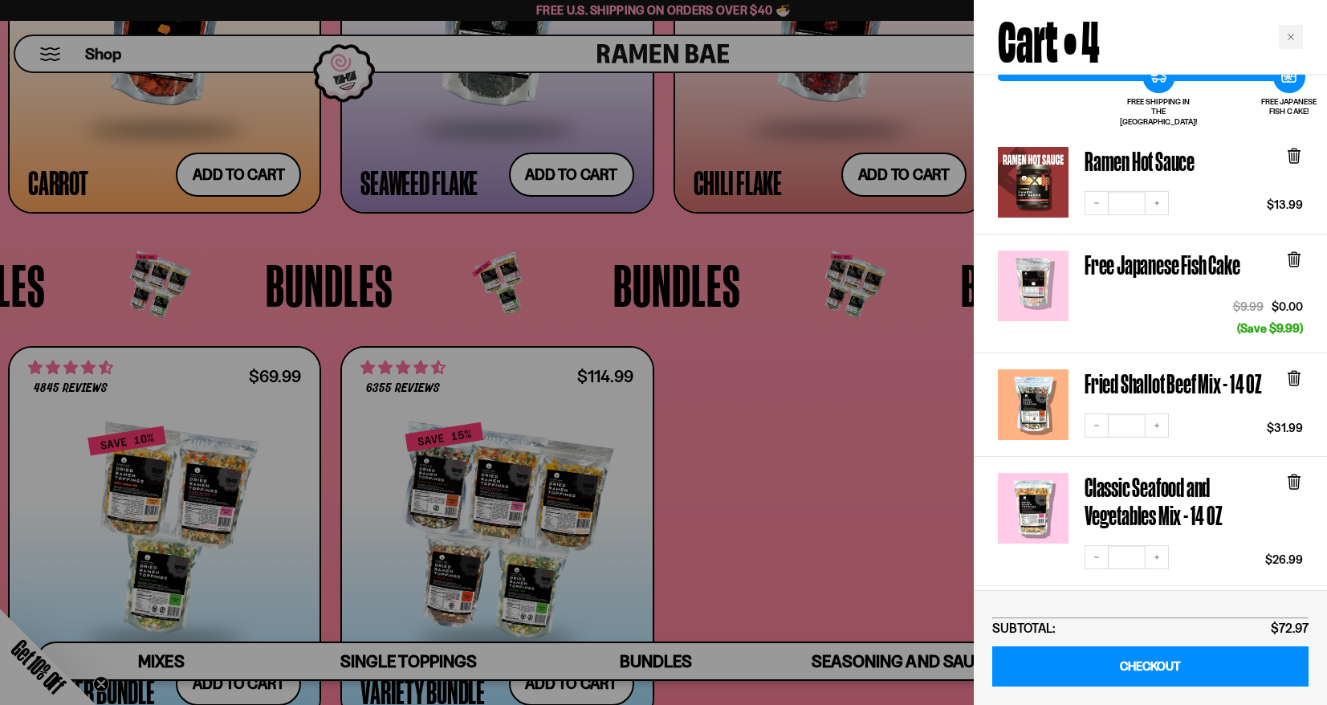
scroll to position [80, 0]
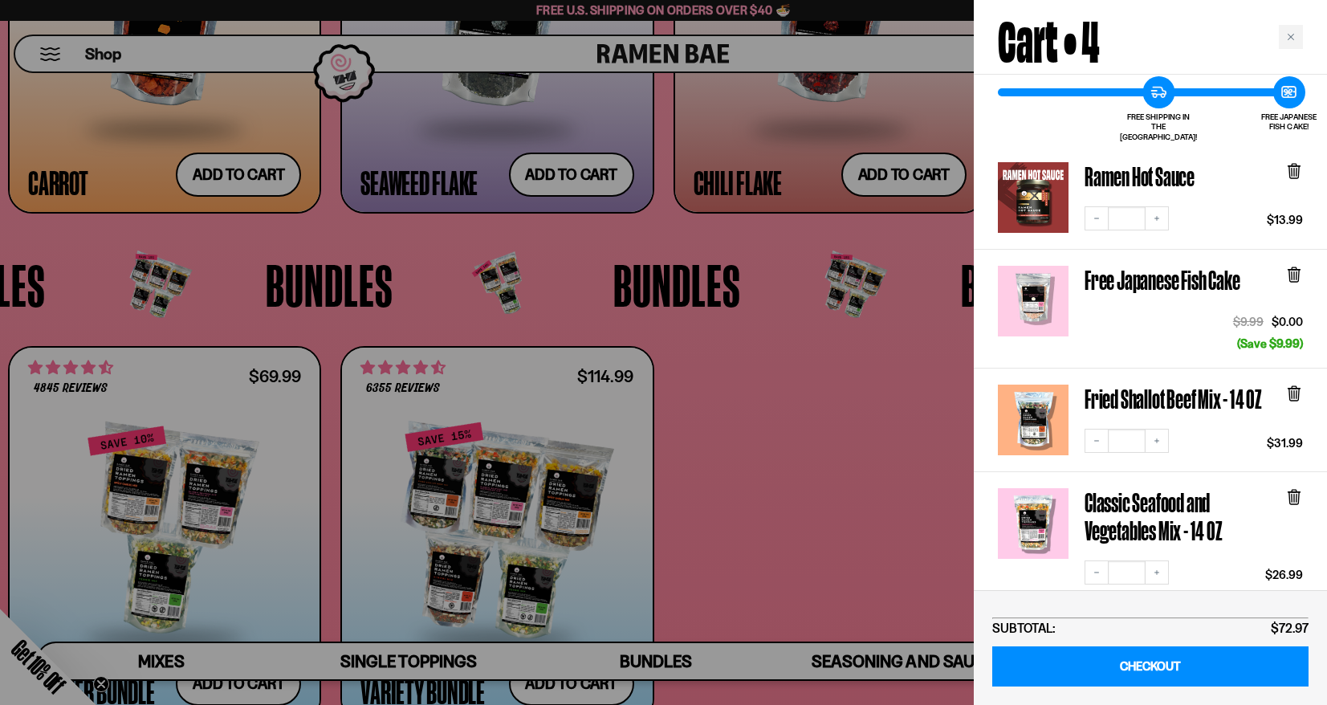
click at [734, 423] on div at bounding box center [663, 352] width 1327 height 705
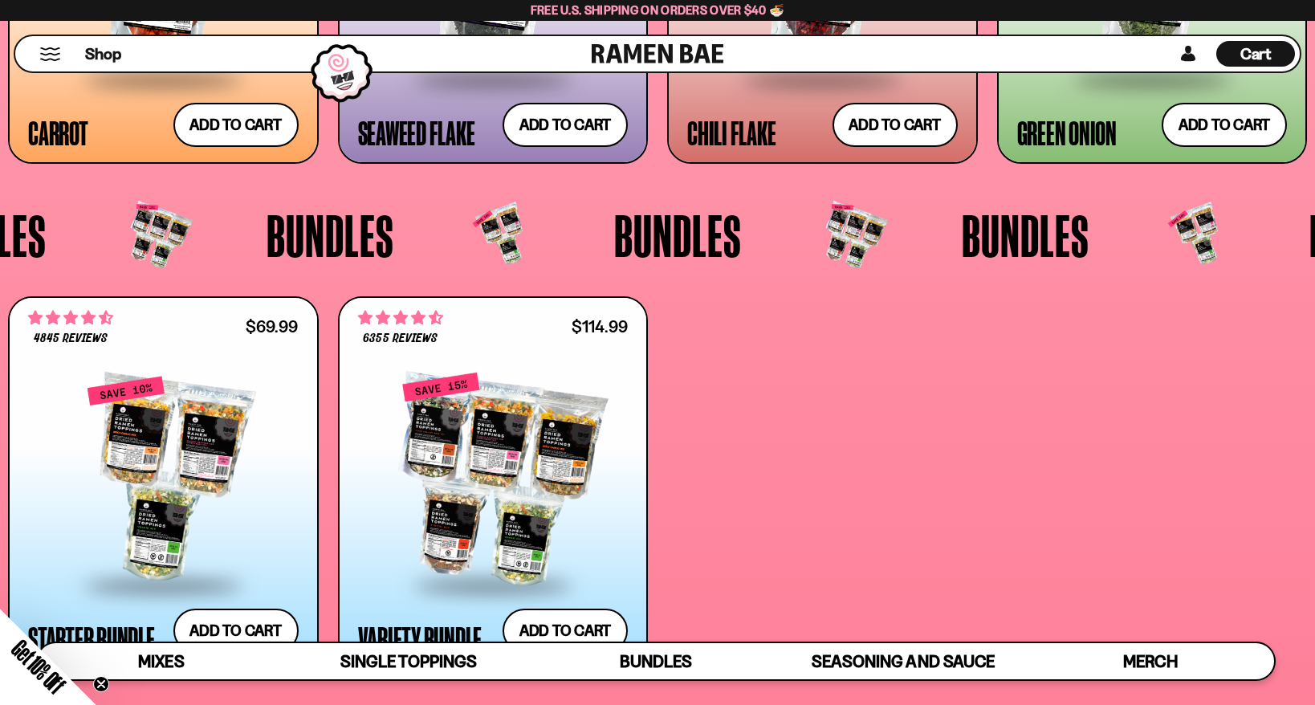
scroll to position [3588, 0]
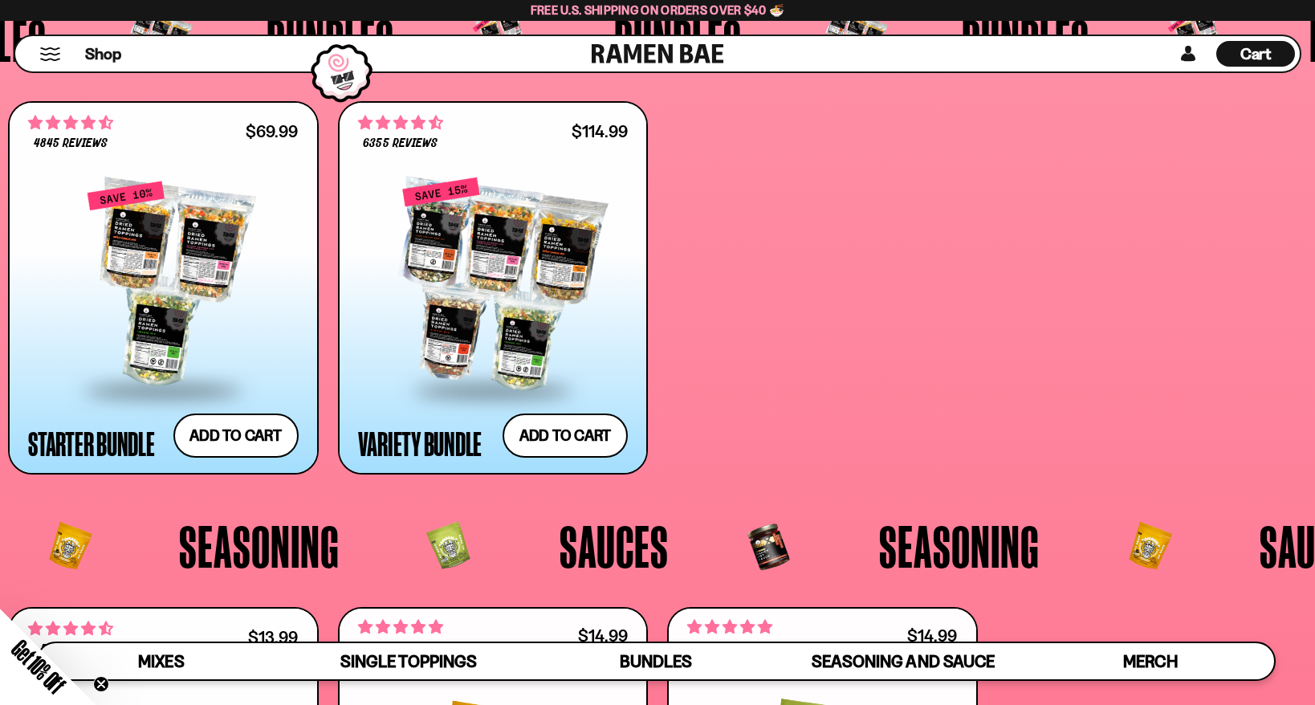
click at [1251, 51] on span "Cart" at bounding box center [1256, 53] width 31 height 19
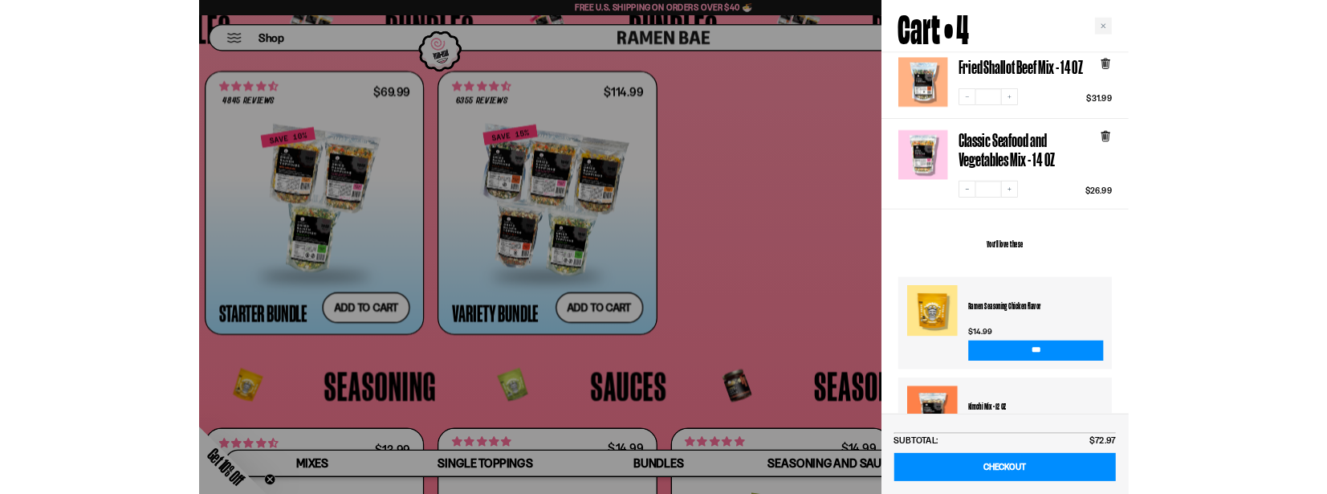
scroll to position [402, 0]
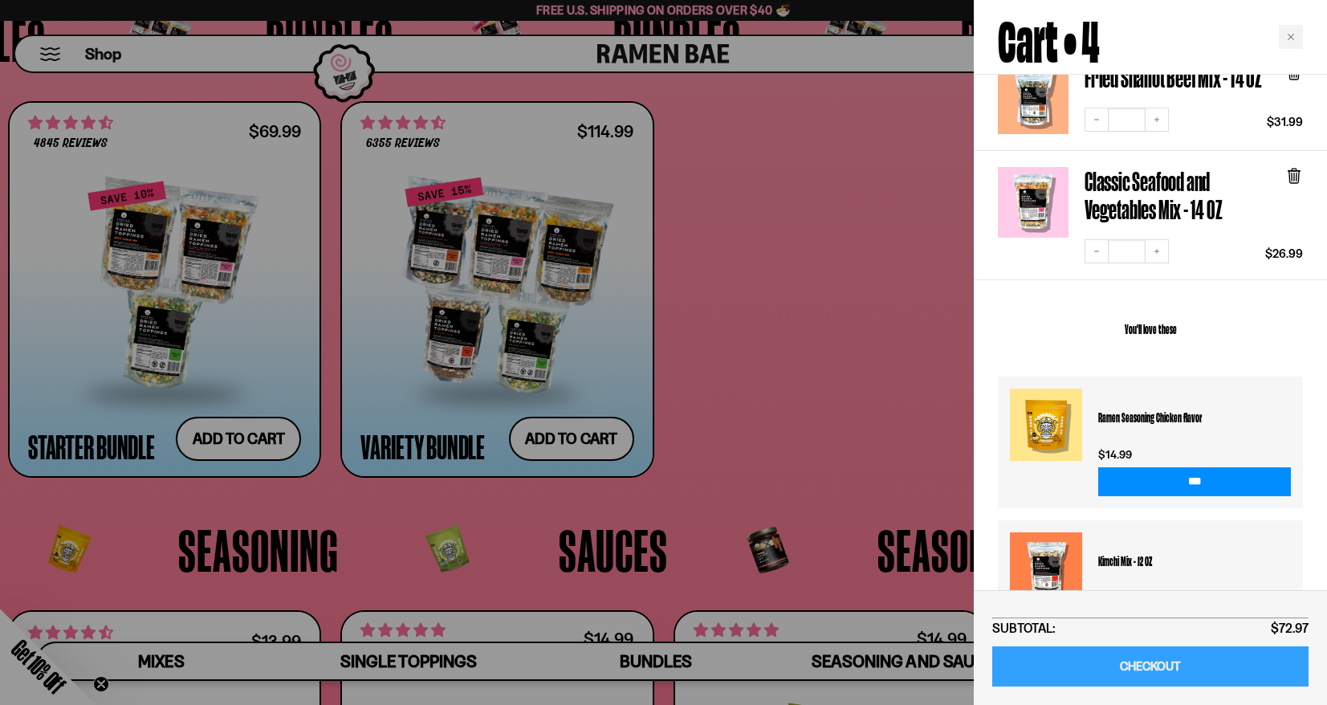
click at [1153, 667] on link "CHECKOUT" at bounding box center [1151, 666] width 316 height 41
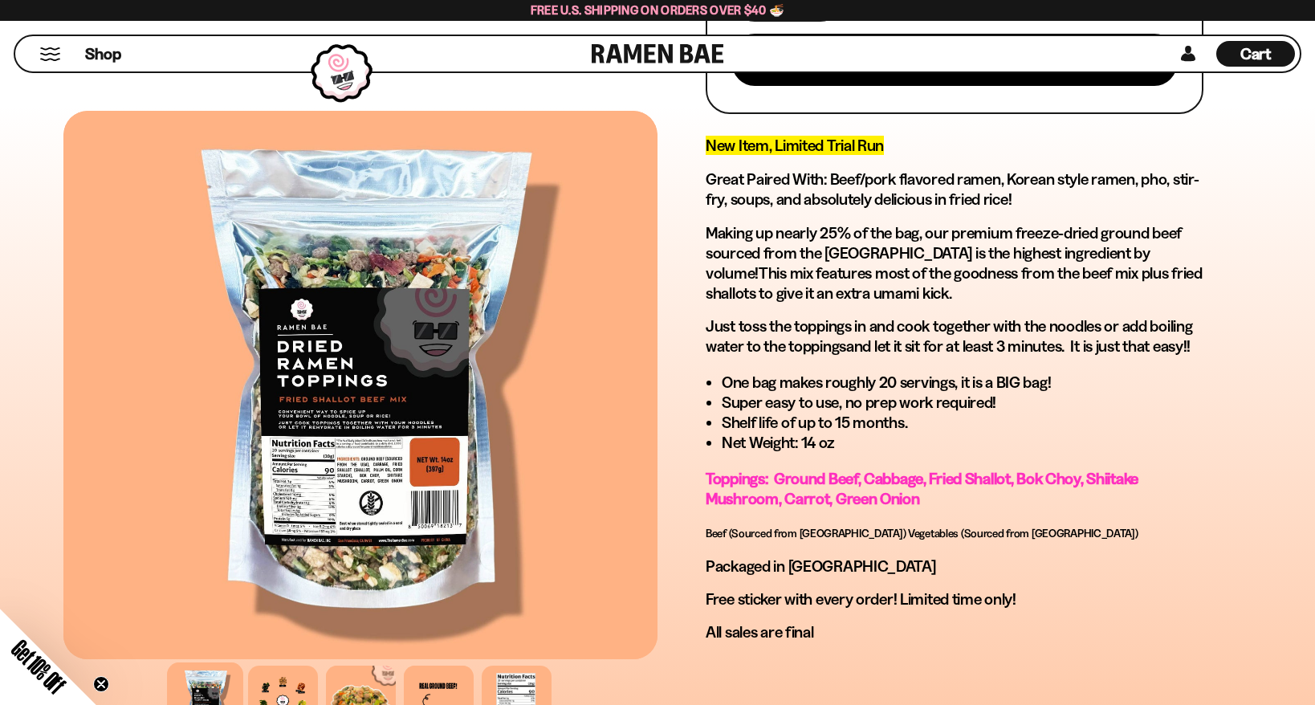
scroll to position [803, 0]
